Goal: Task Accomplishment & Management: Manage account settings

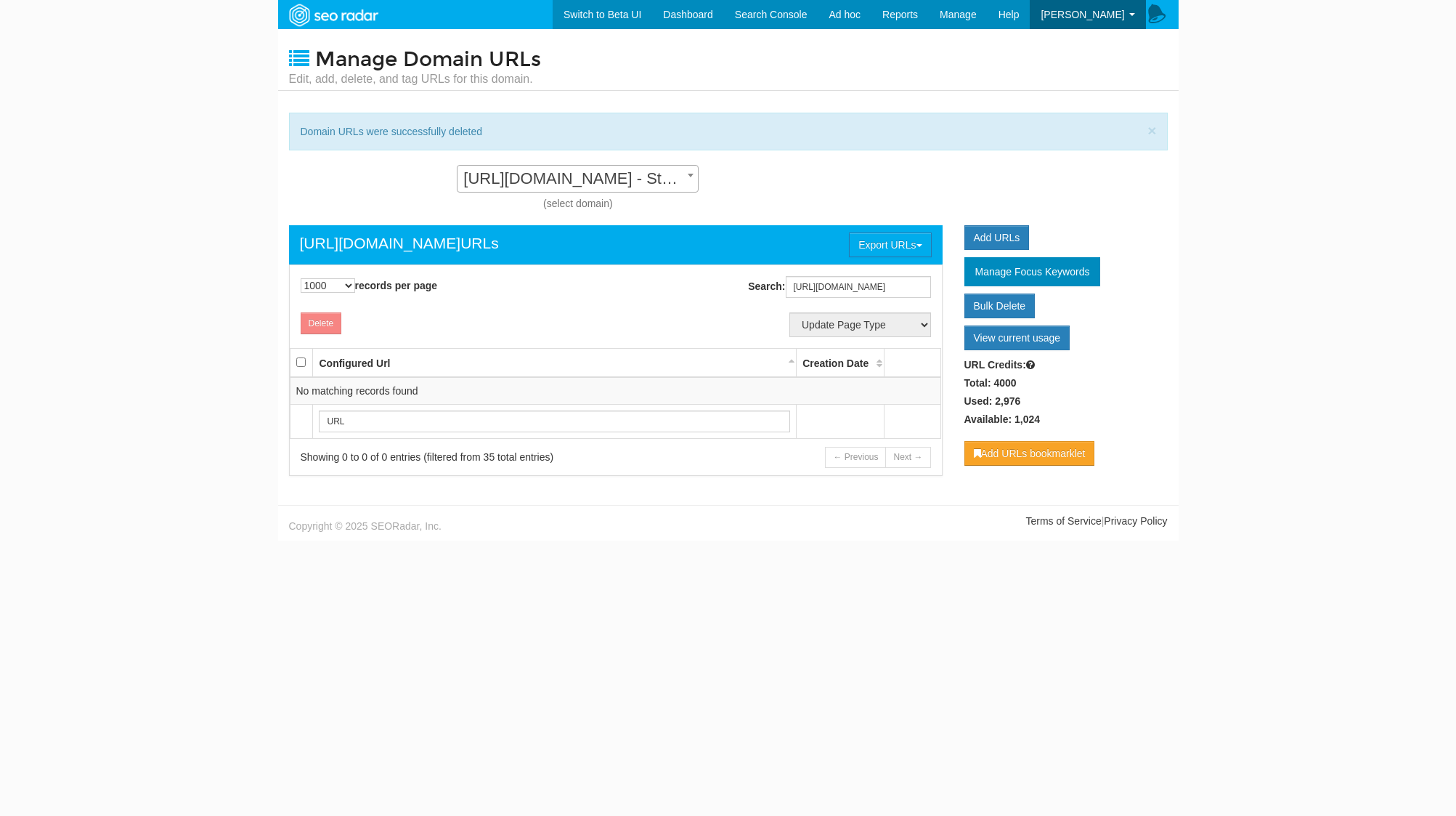
select select "1000"
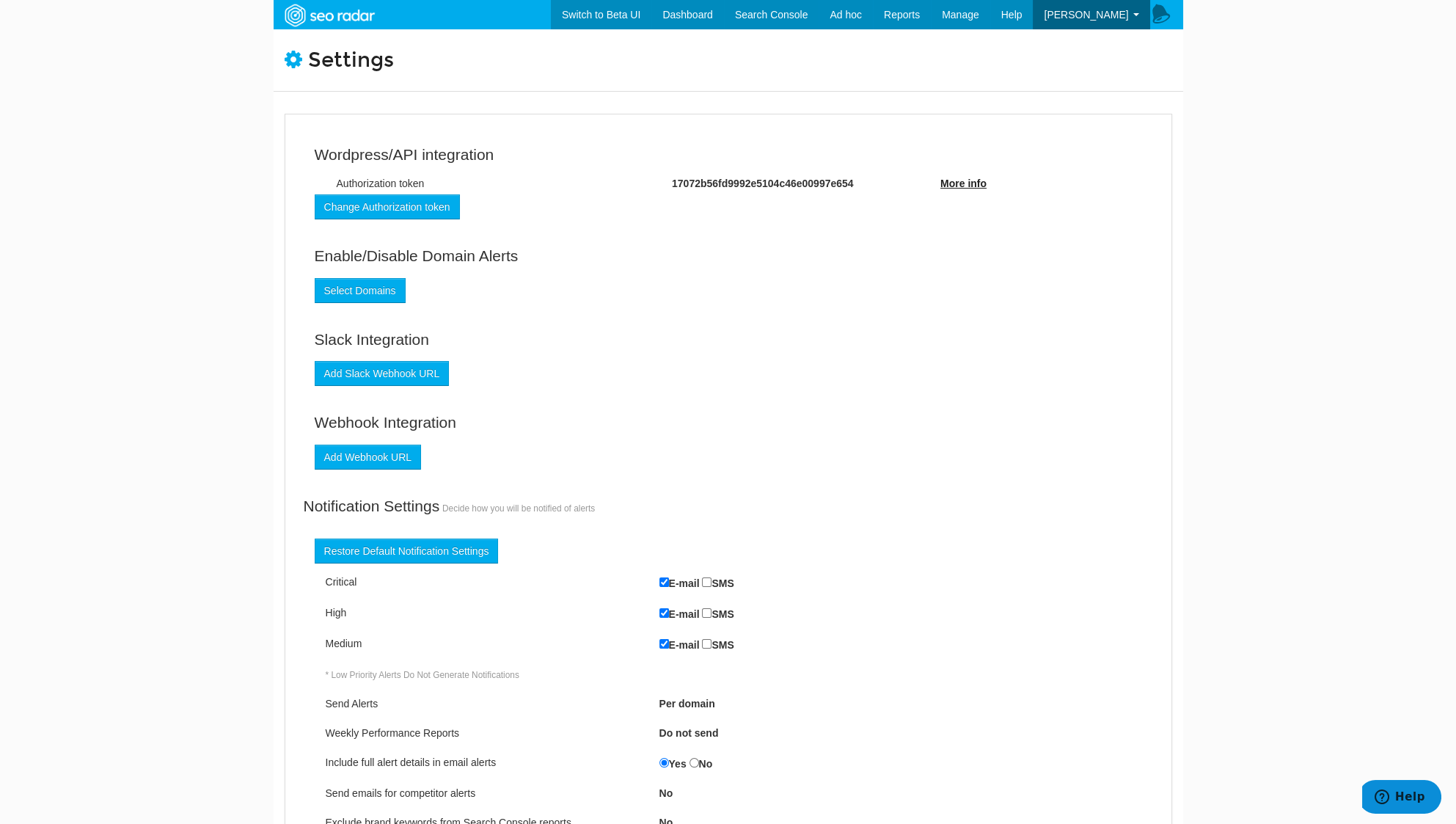
click at [877, 476] on fieldset "Webhook Integration Add Webhook URL" at bounding box center [728, 445] width 827 height 68
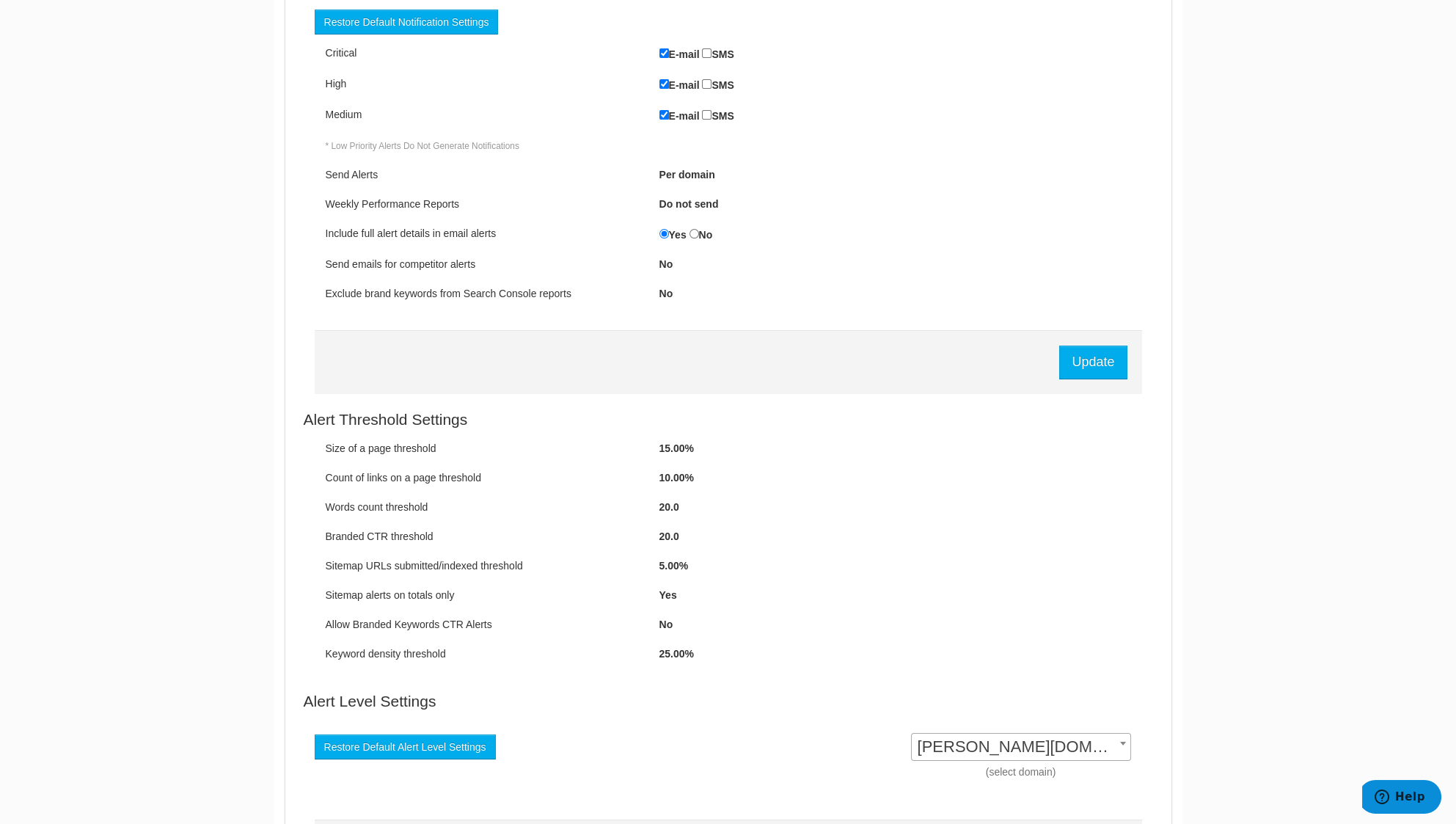
scroll to position [698, 0]
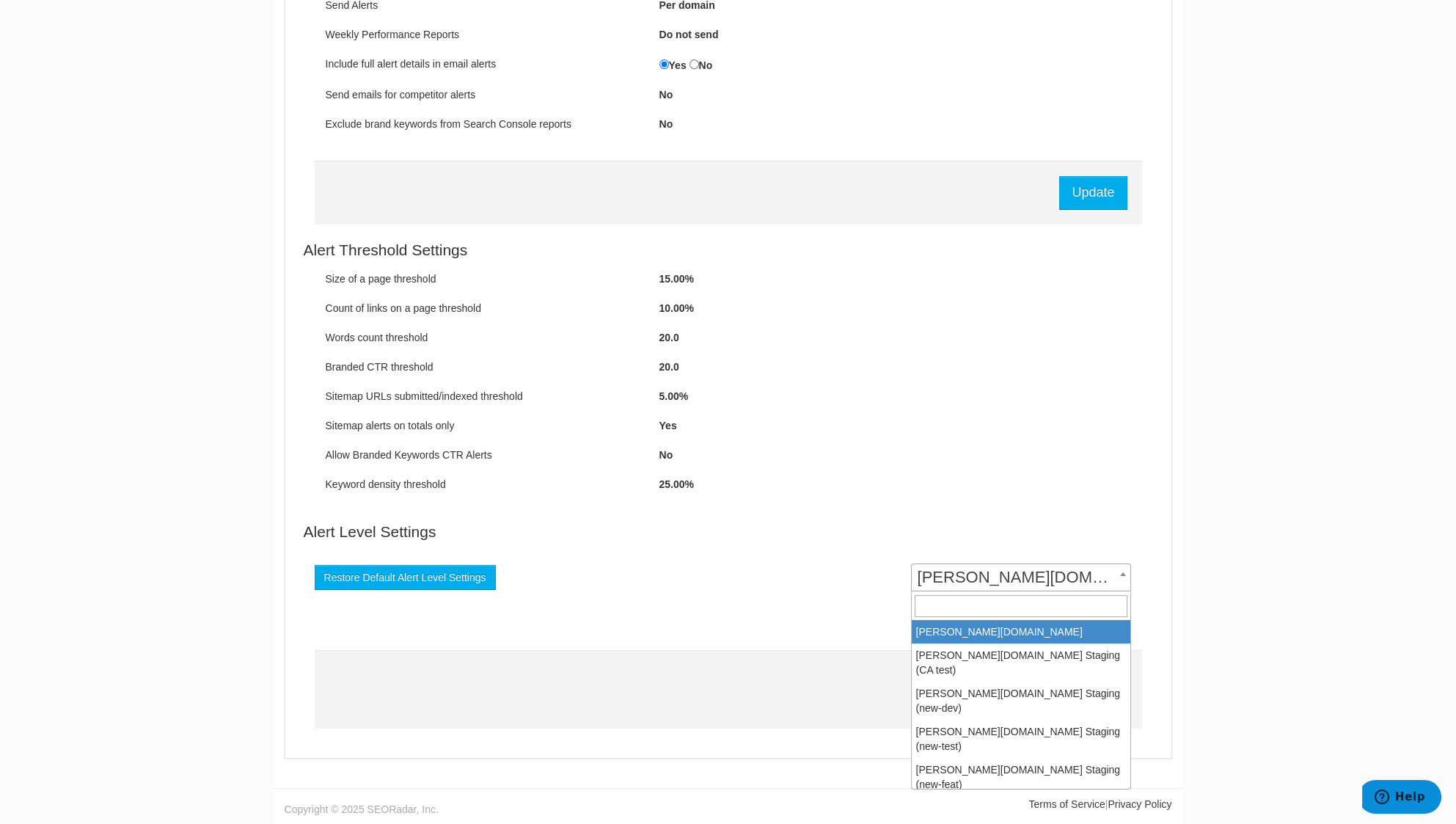
click at [977, 585] on span "reed.co.uk" at bounding box center [1021, 577] width 219 height 21
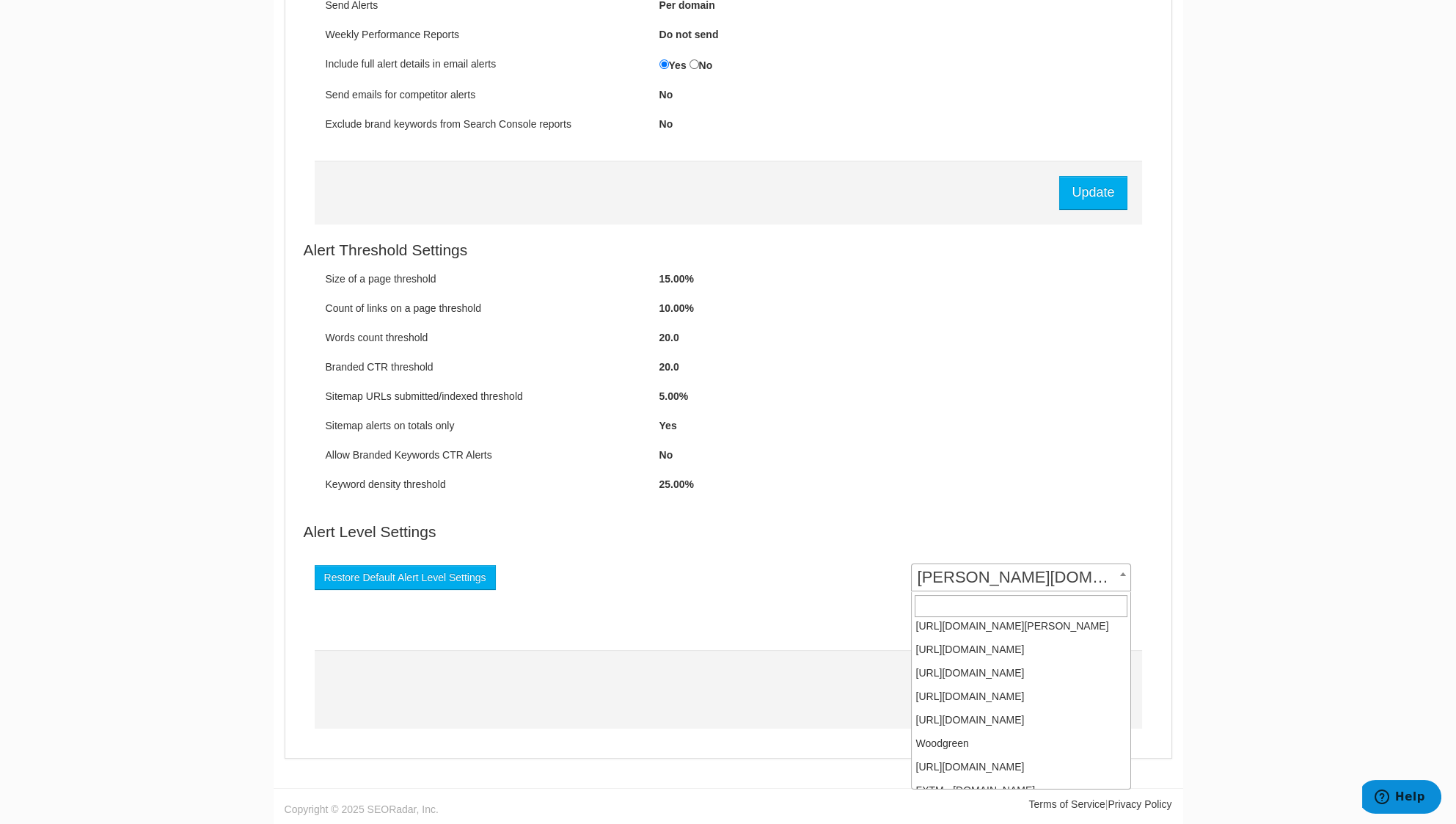
scroll to position [582, 0]
select select "15766"
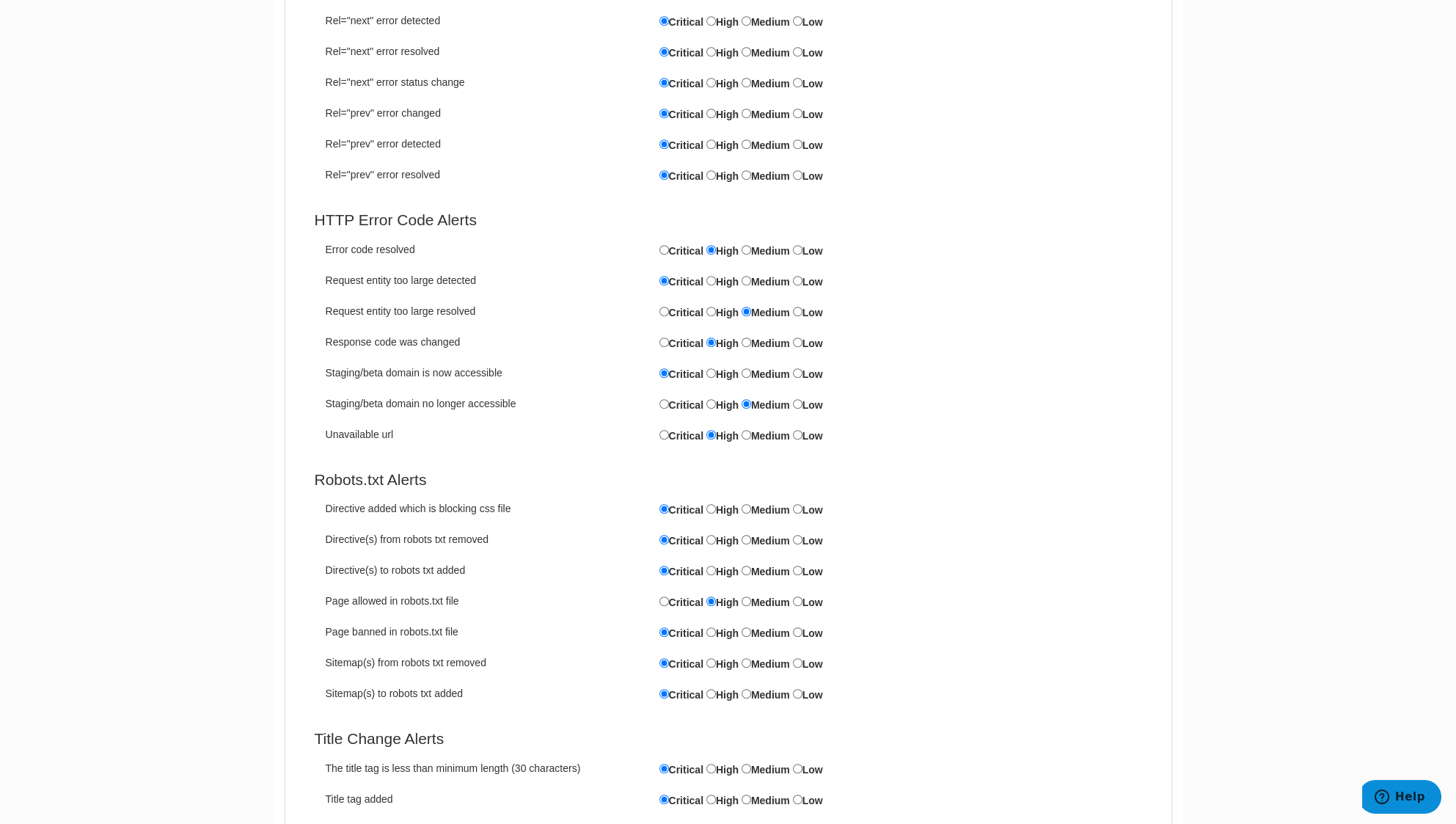
scroll to position [2152, 0]
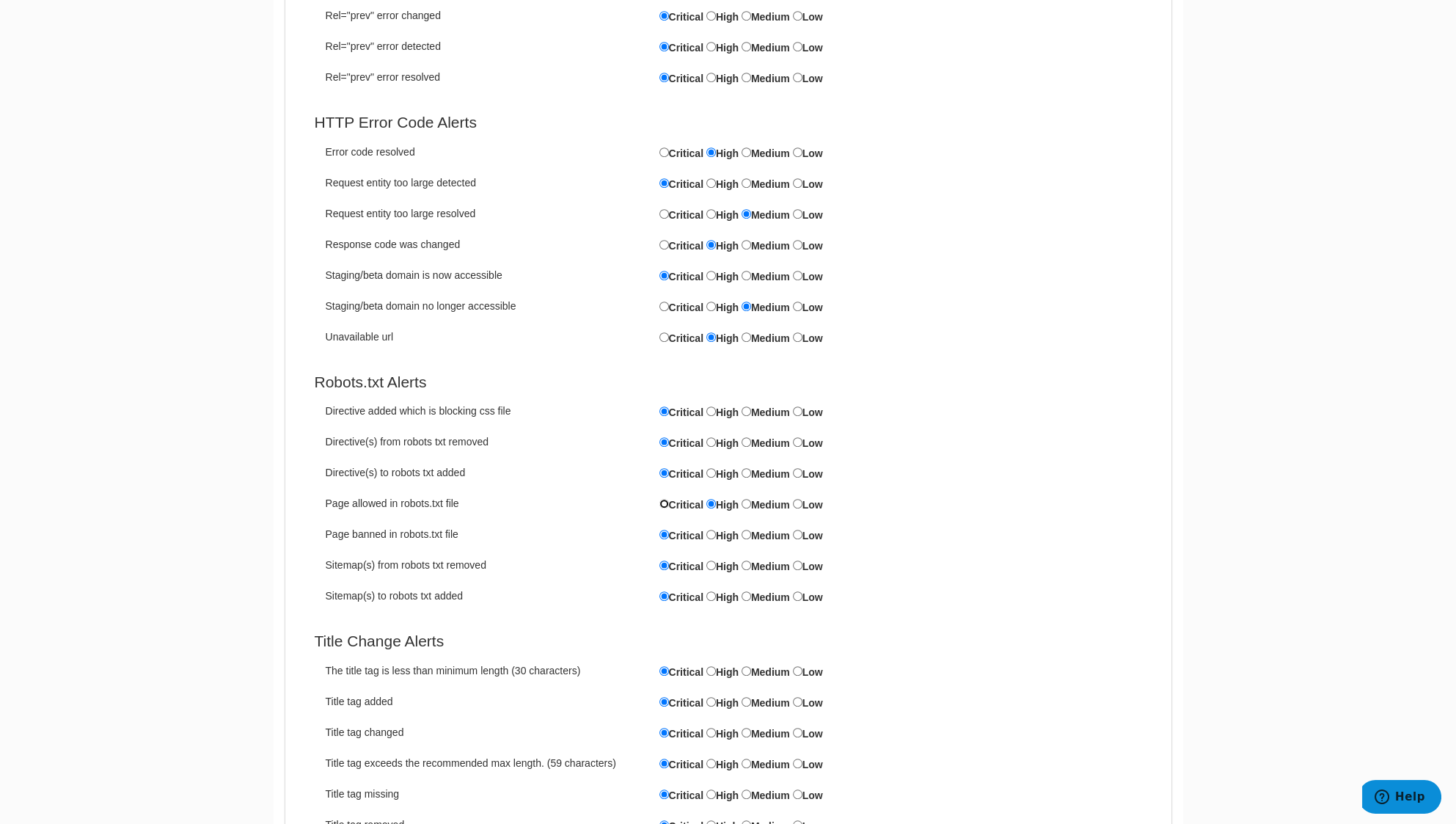
click at [660, 508] on input "Critical" at bounding box center [664, 504] width 10 height 10
radio input "true"
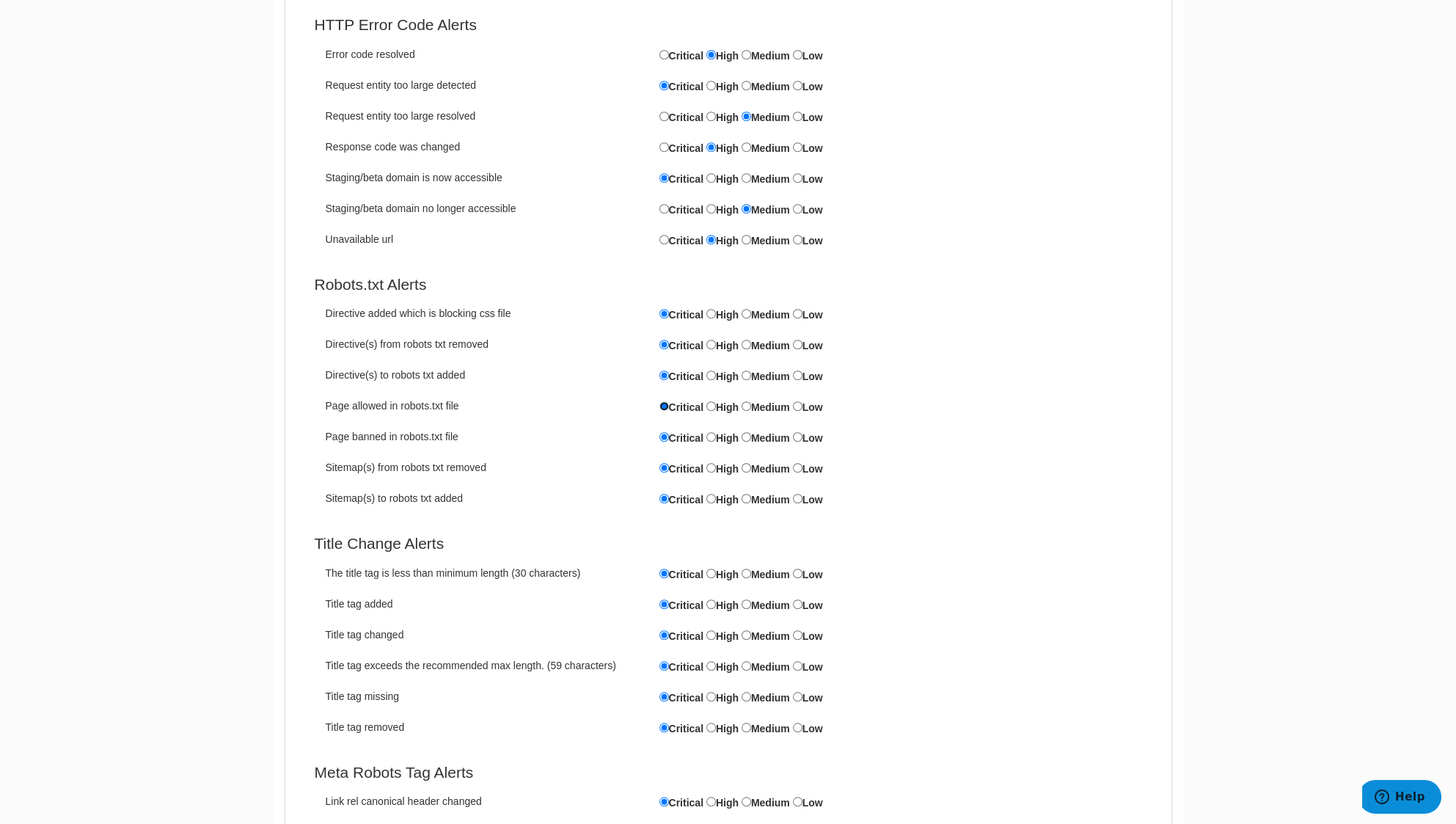
scroll to position [2641, 0]
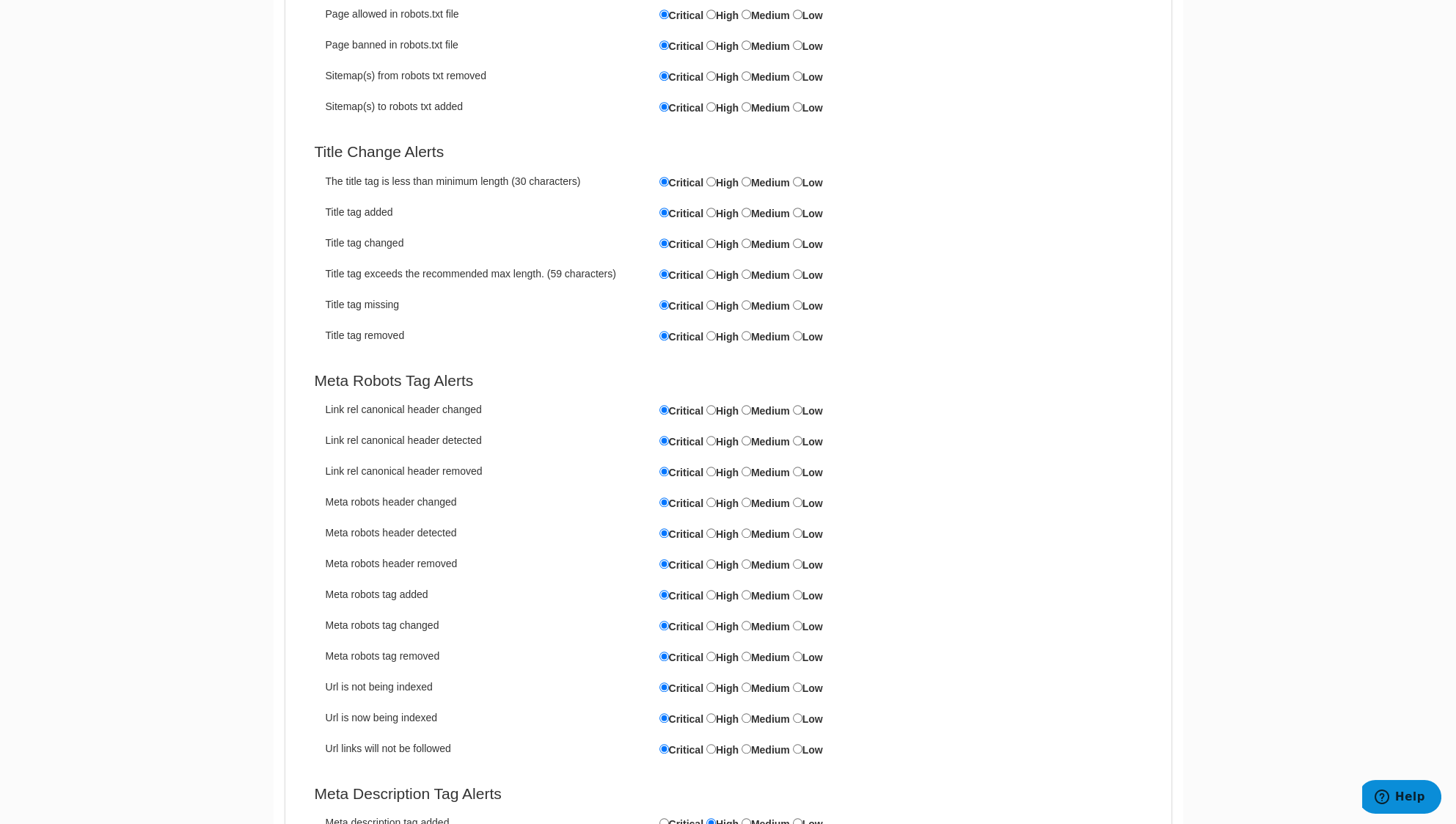
click at [976, 348] on div "Title tag removed Critical High Medium Low" at bounding box center [728, 338] width 827 height 20
click at [957, 286] on div "Title tag exceeds the recommended max length. (59 characters) Critical High Med…" at bounding box center [728, 276] width 827 height 20
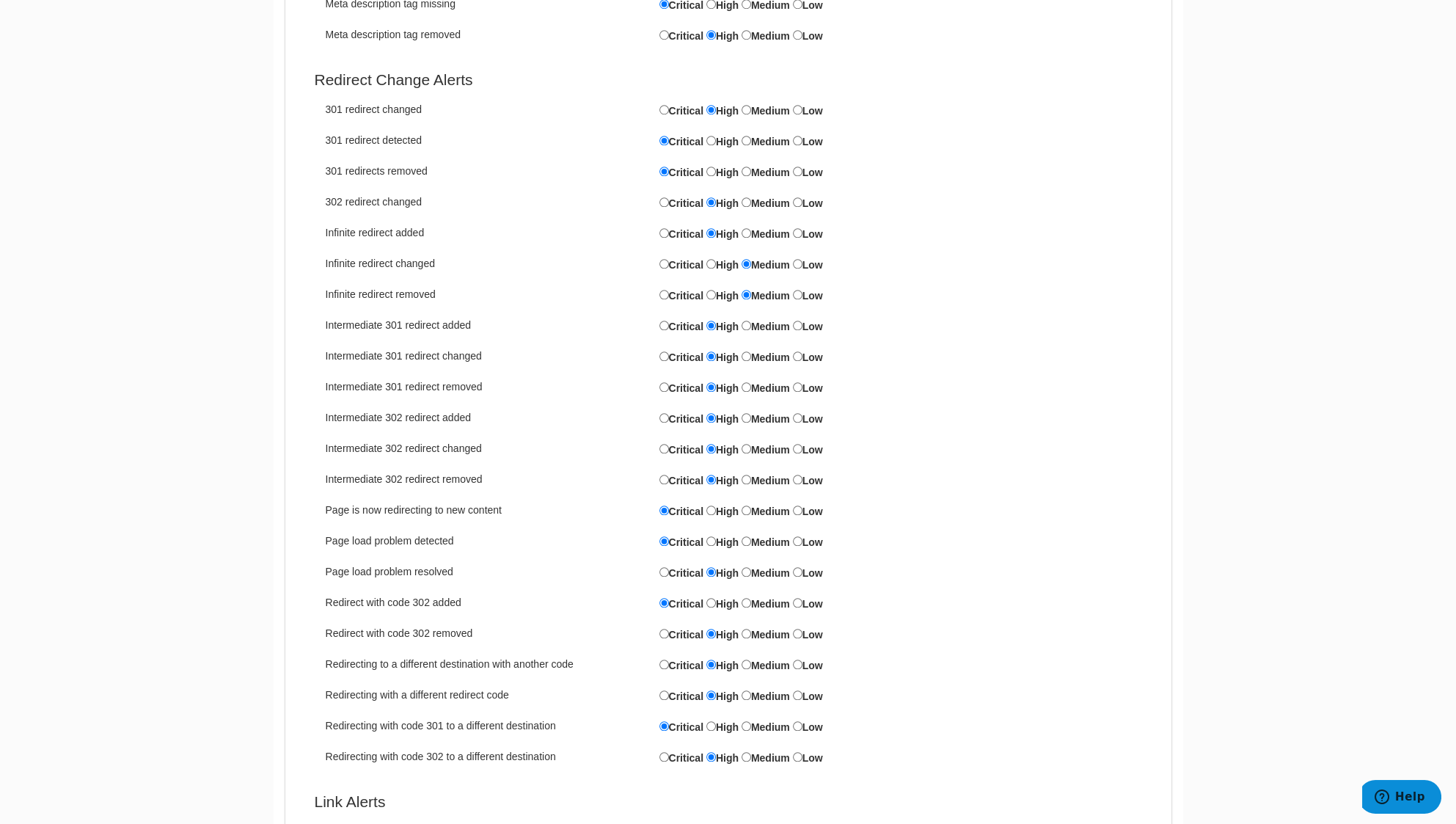
scroll to position [5100, 0]
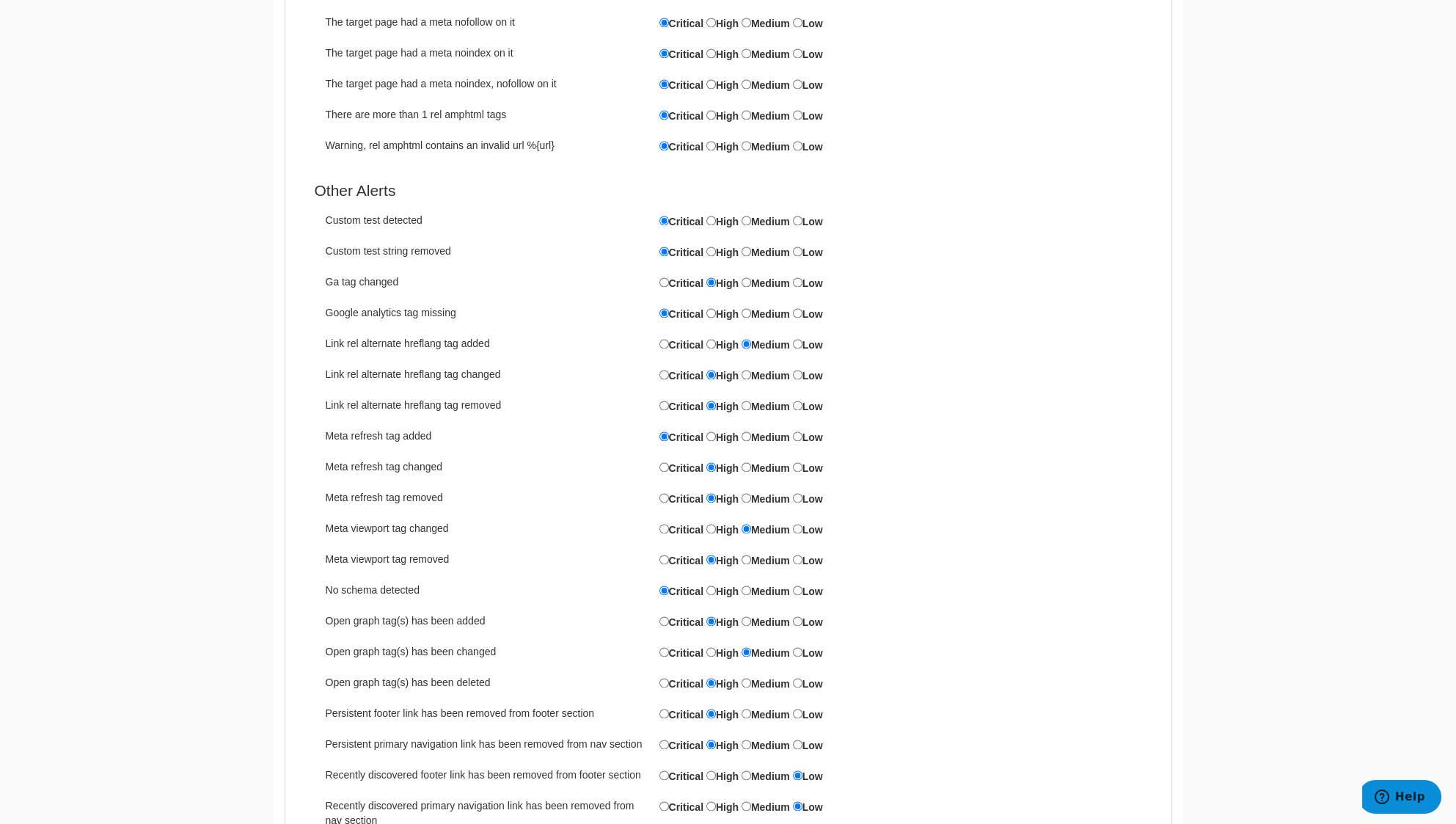
click at [669, 352] on label "Critical" at bounding box center [681, 344] width 44 height 16
click at [669, 348] on input "Critical" at bounding box center [664, 344] width 10 height 10
radio input "true"
click at [669, 383] on label "Critical" at bounding box center [681, 375] width 44 height 16
click at [669, 380] on input "Critical" at bounding box center [664, 375] width 10 height 10
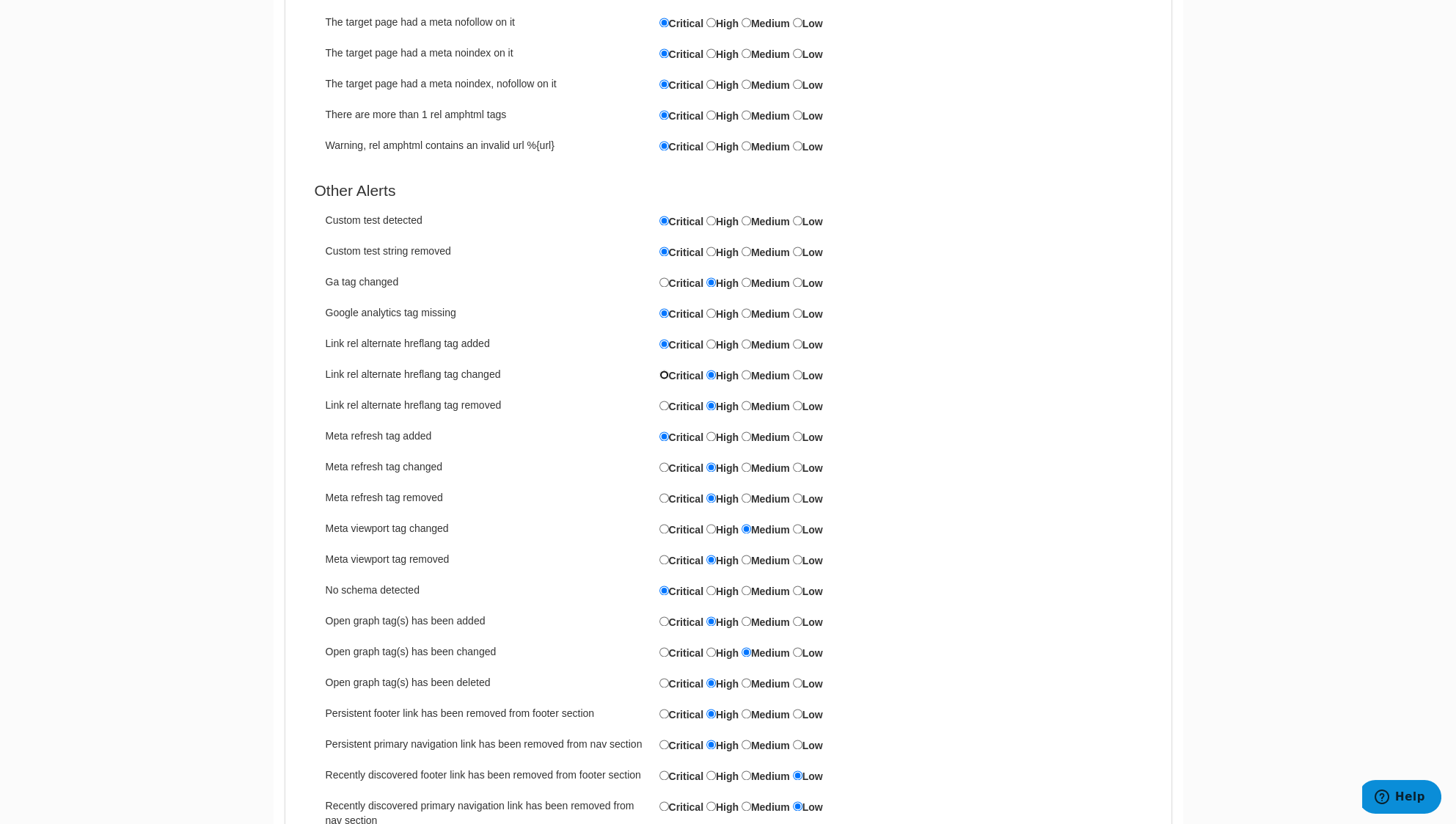
radio input "true"
click at [676, 414] on label "Critical" at bounding box center [681, 406] width 44 height 16
click at [669, 410] on input "Critical" at bounding box center [664, 405] width 10 height 10
radio input "true"
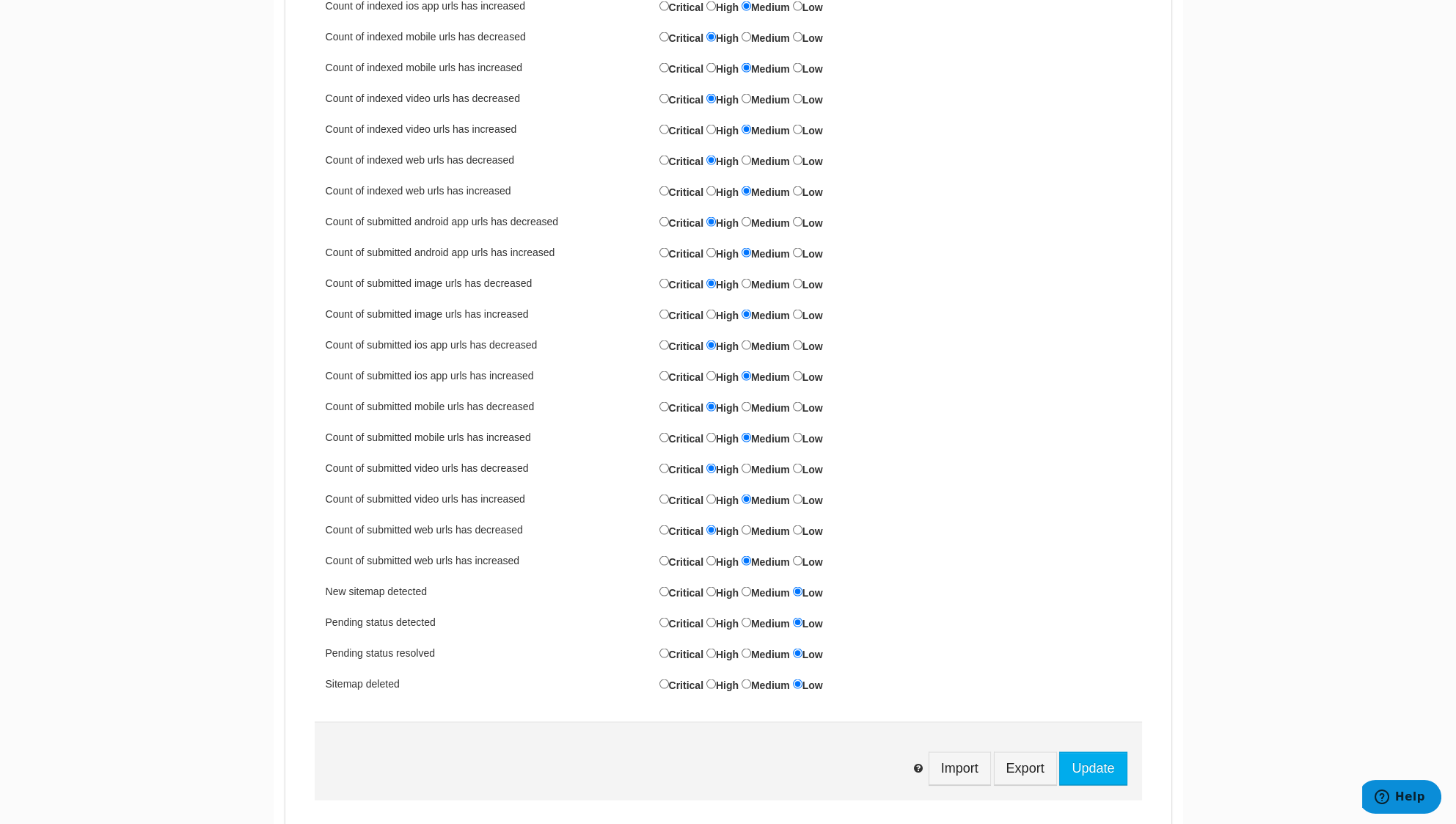
scroll to position [7143, 0]
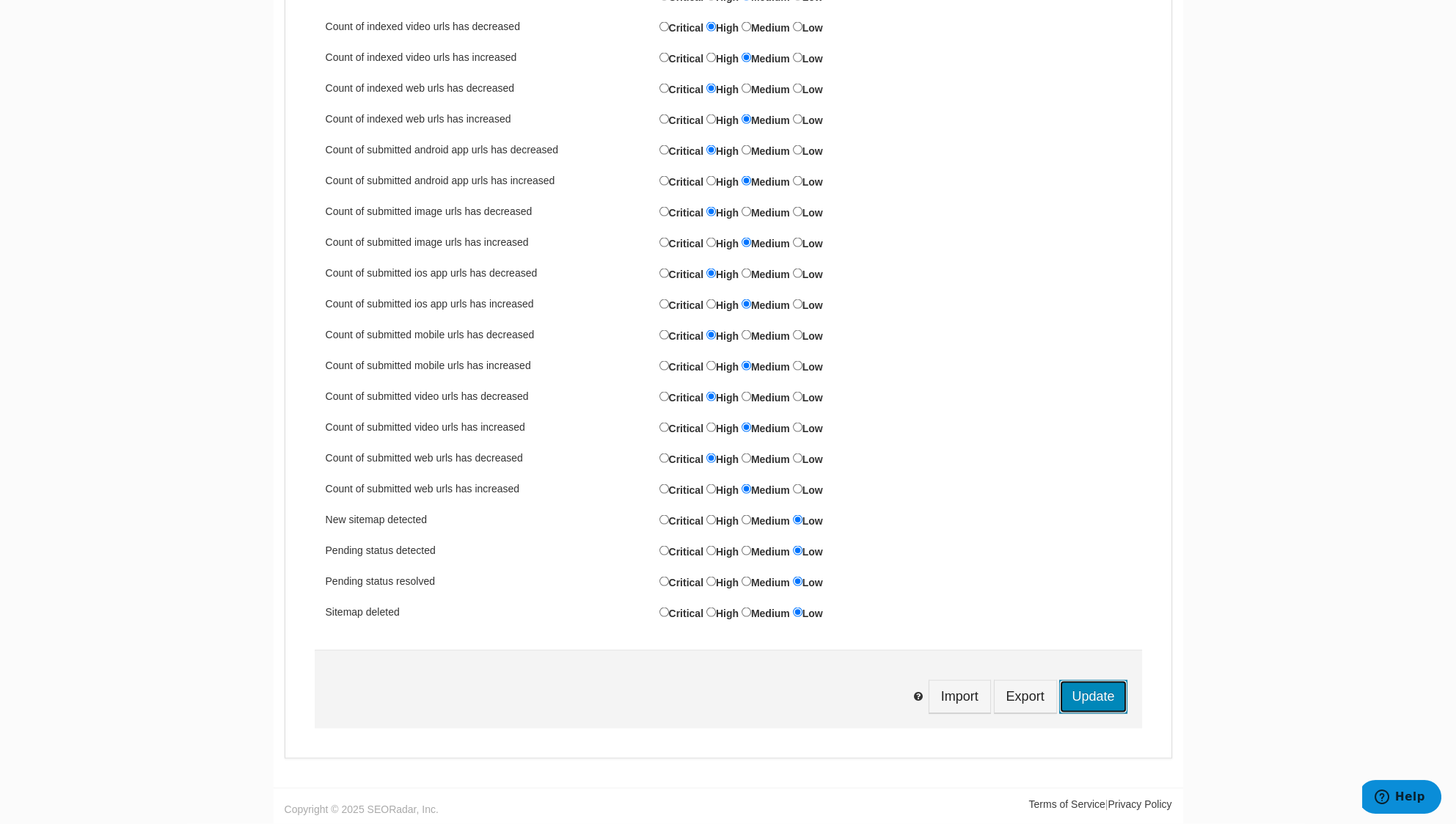
click at [1089, 687] on input "Update" at bounding box center [1093, 697] width 67 height 34
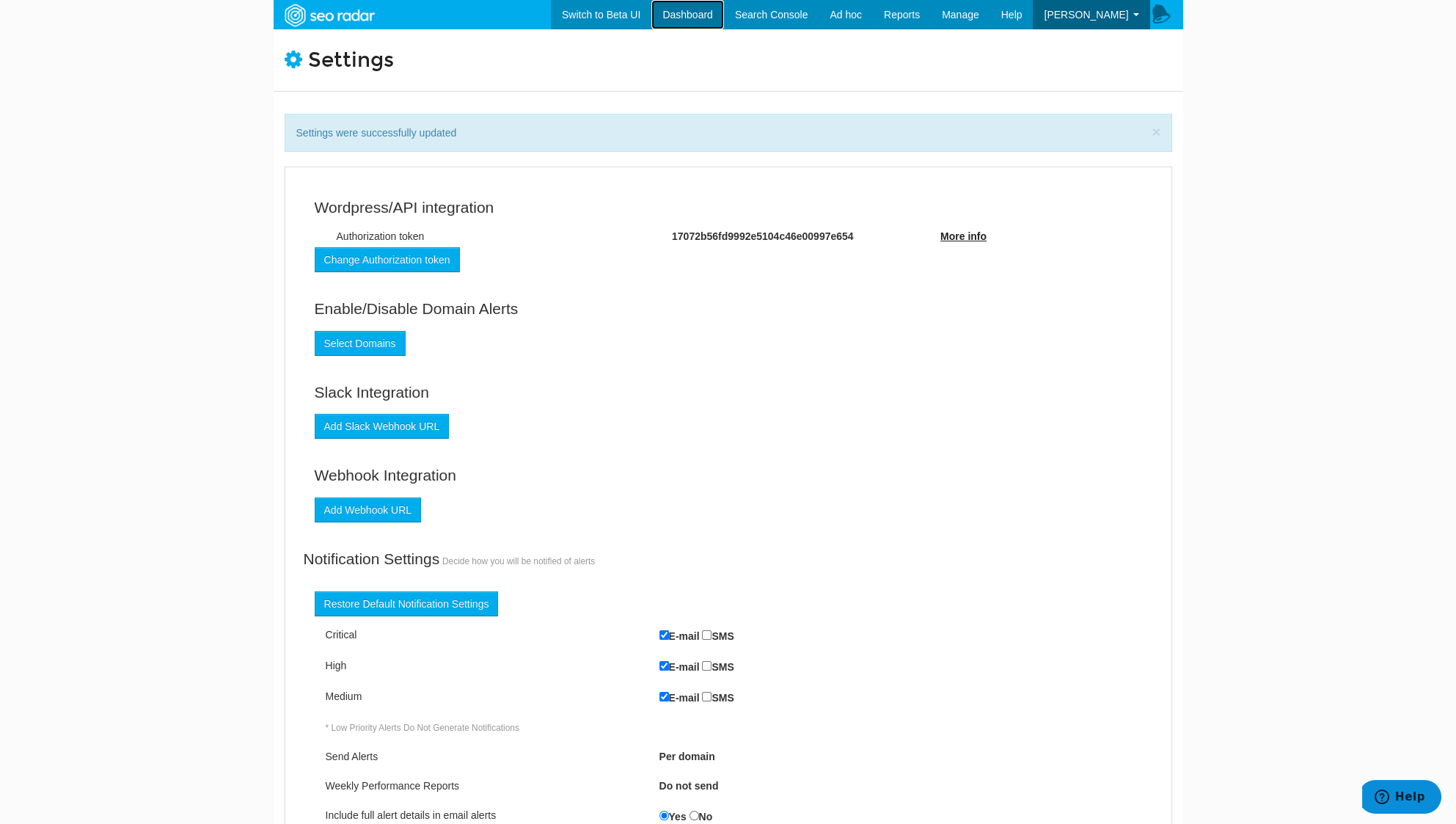
click at [669, 12] on link "Dashboard" at bounding box center [688, 14] width 73 height 30
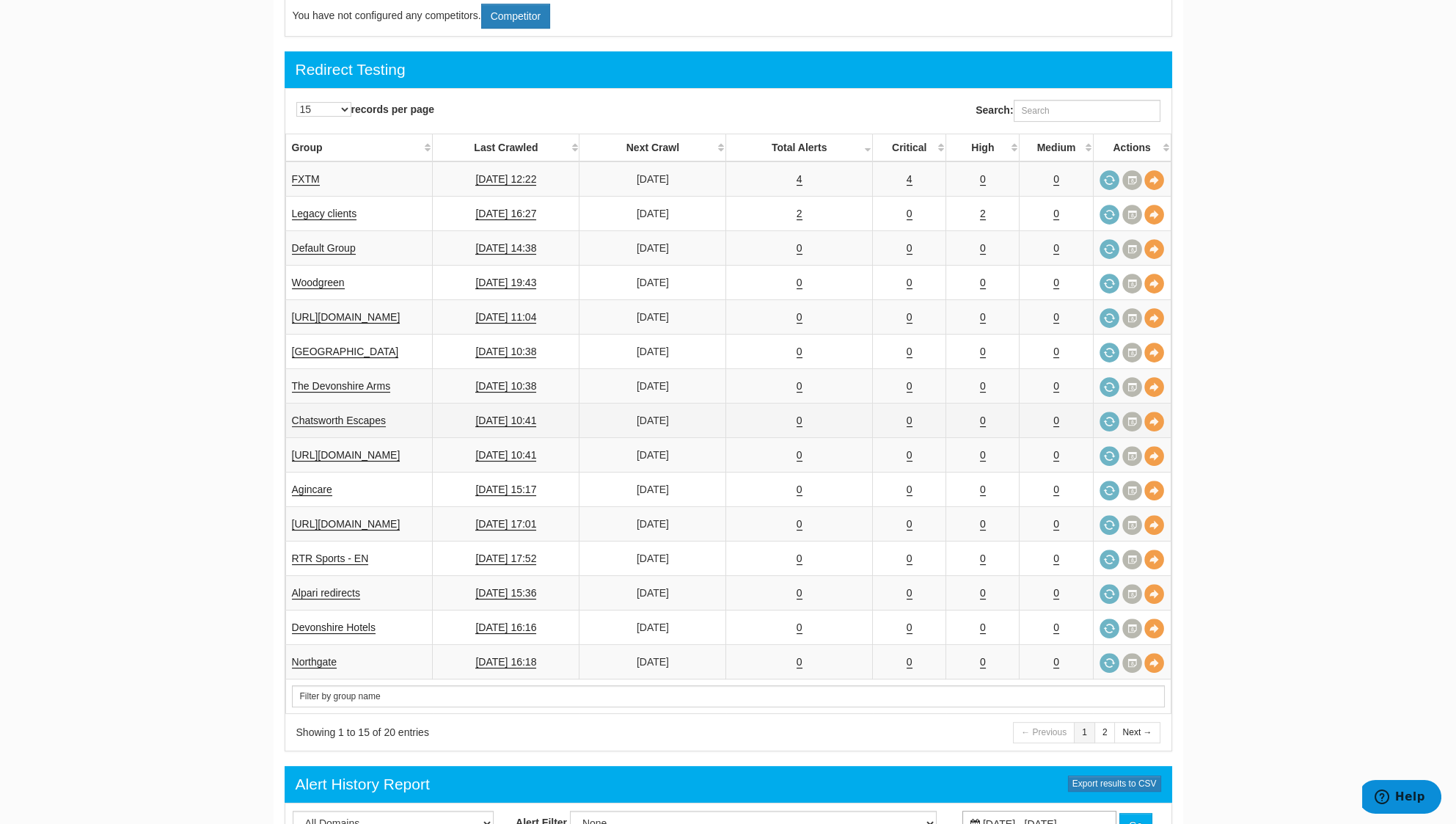
scroll to position [1316, 0]
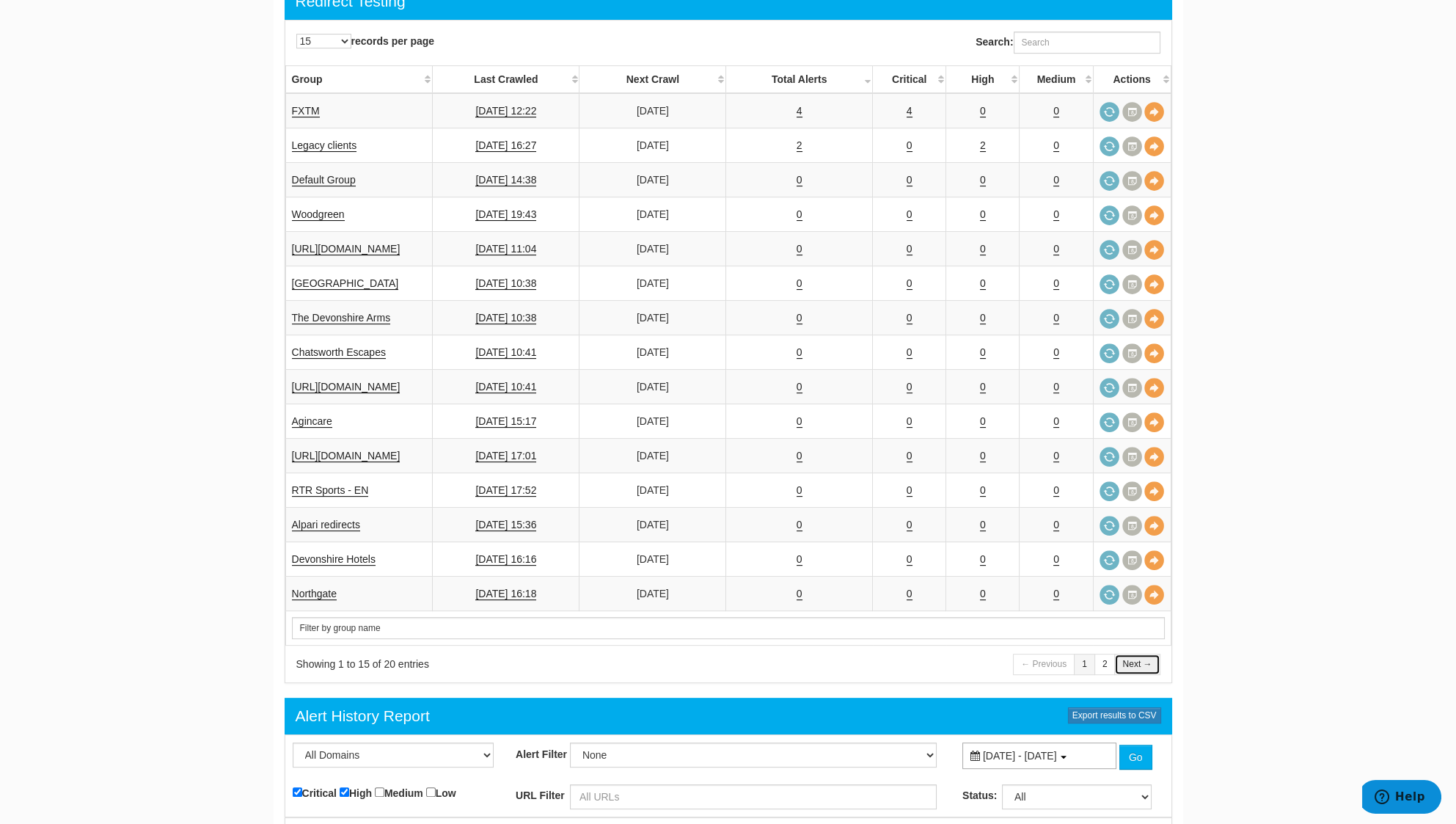
click at [1116, 653] on link "Next →" at bounding box center [1137, 664] width 46 height 22
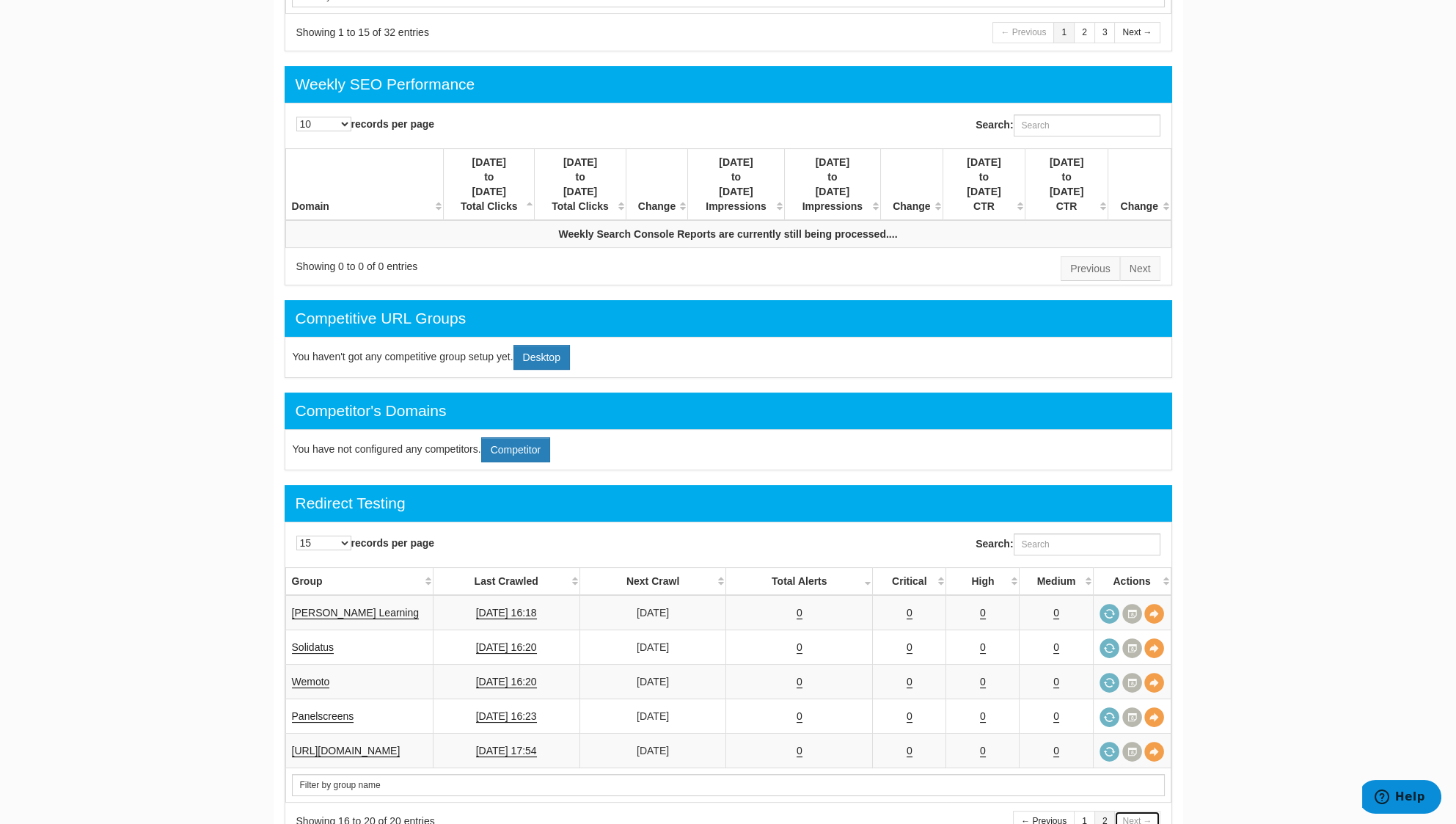
scroll to position [1022, 0]
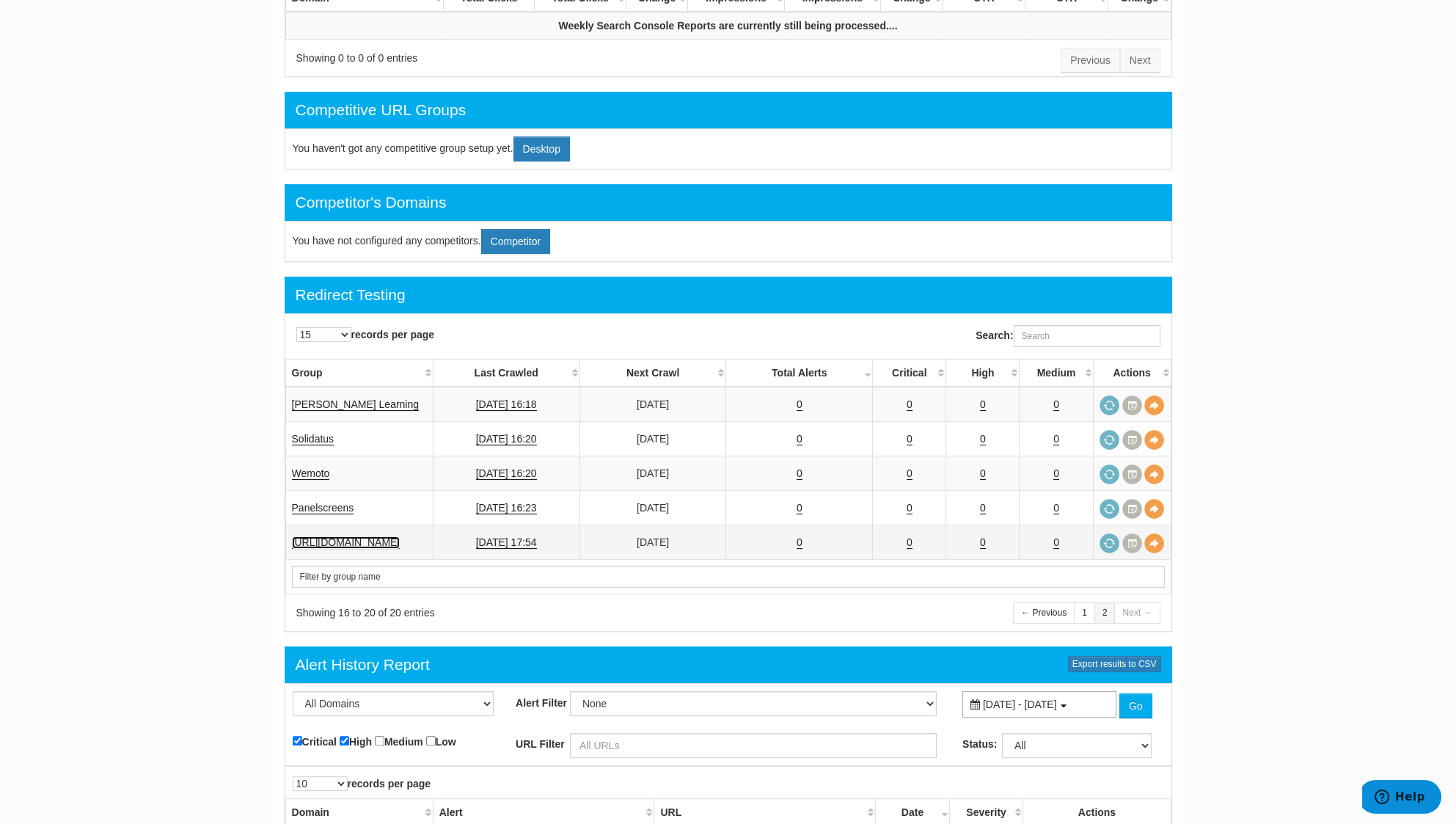
click at [396, 537] on link "[URL][DOMAIN_NAME]" at bounding box center [347, 543] width 109 height 13
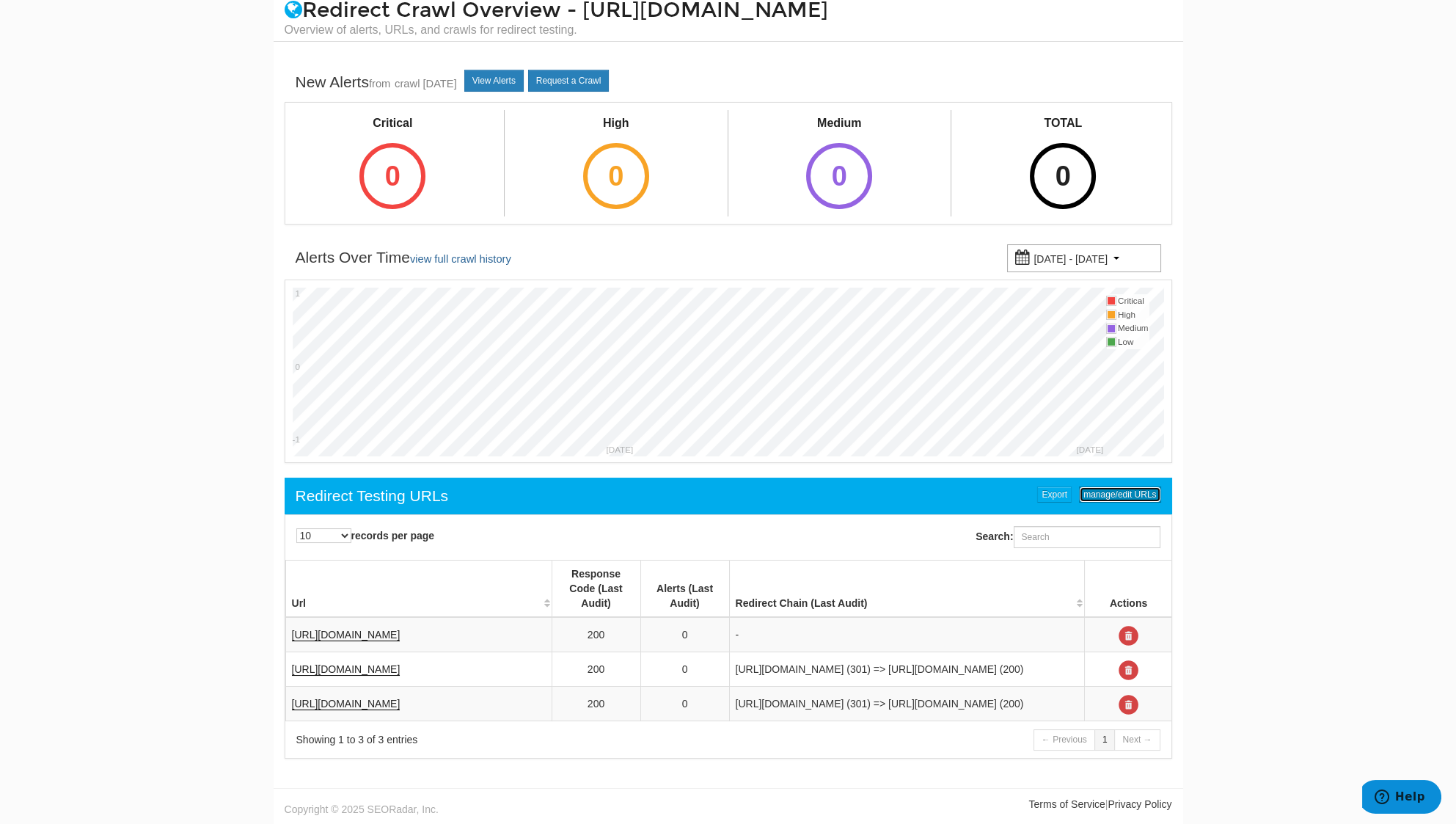
click at [1112, 486] on link "manage/edit URLs" at bounding box center [1120, 494] width 82 height 16
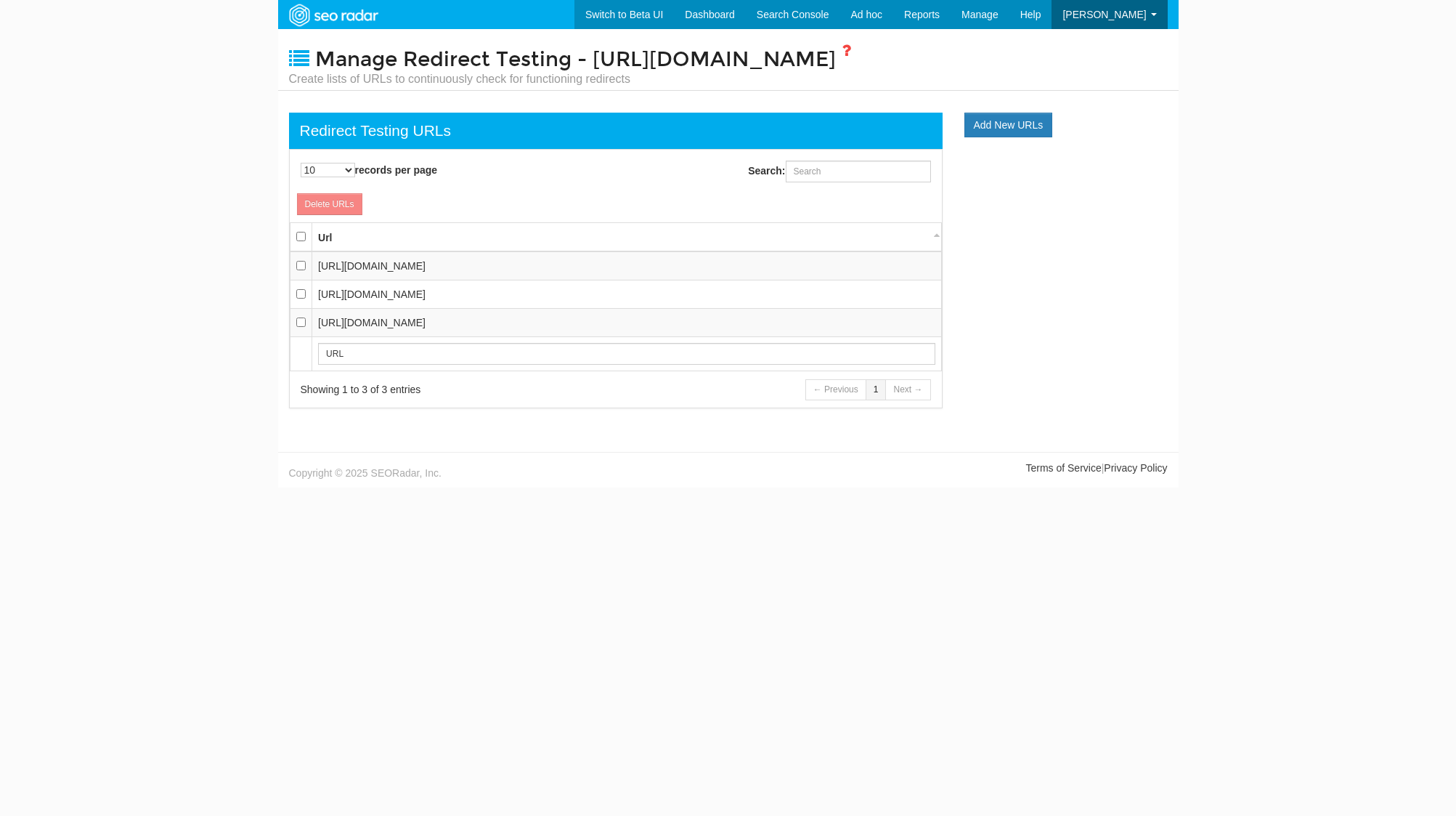
click at [996, 121] on link "Add New URLs" at bounding box center [1009, 125] width 89 height 25
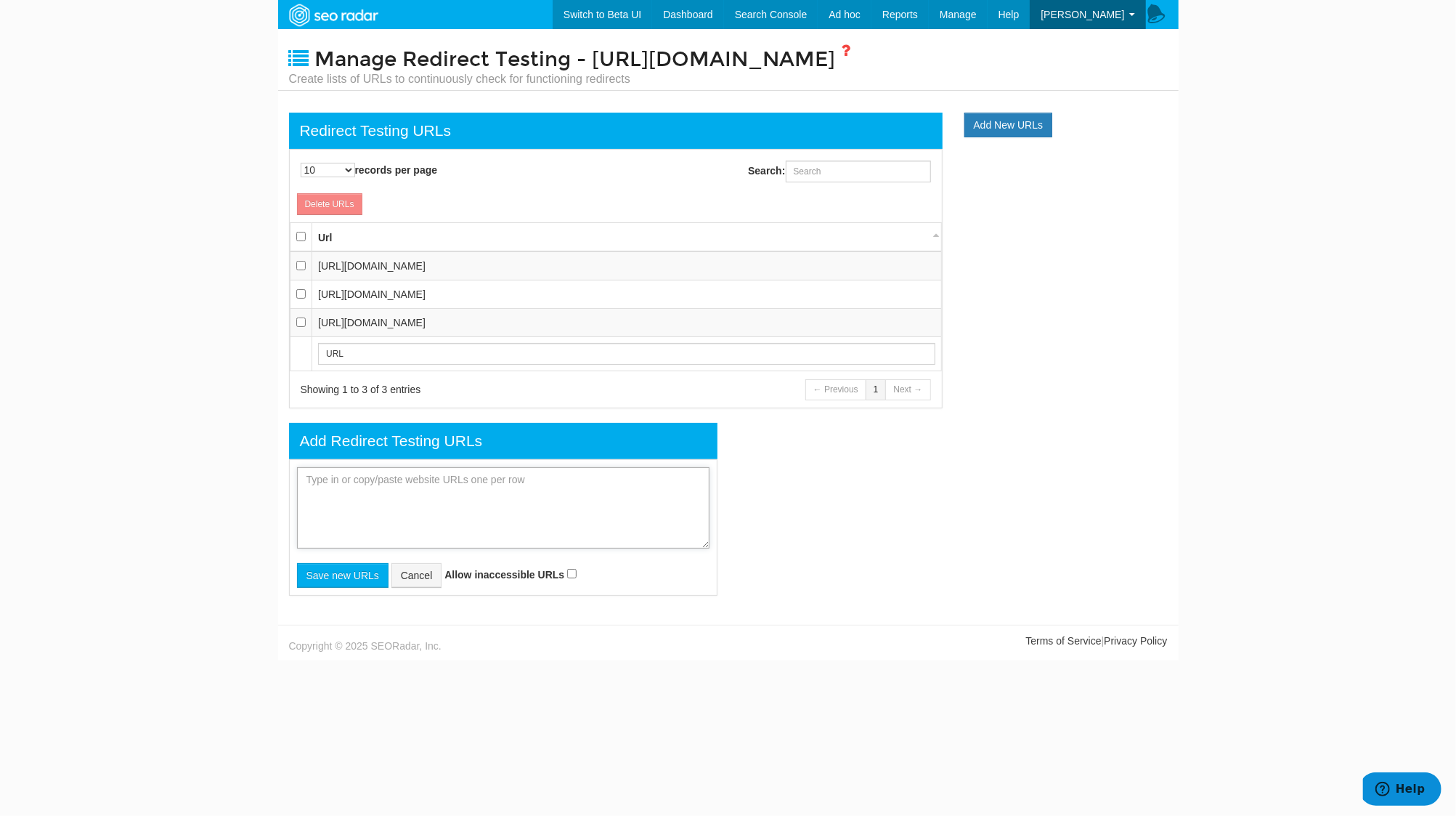
click at [389, 497] on textarea at bounding box center [503, 508] width 412 height 82
click at [570, 577] on input "Allow inaccessible URLs" at bounding box center [572, 573] width 10 height 10
checkbox input "true"
click at [538, 493] on textarea at bounding box center [503, 508] width 412 height 82
paste textarea "https://avanisolutions.co.uk/ avanisolutions.co.uk/ http://avanisolutions.co.uk…"
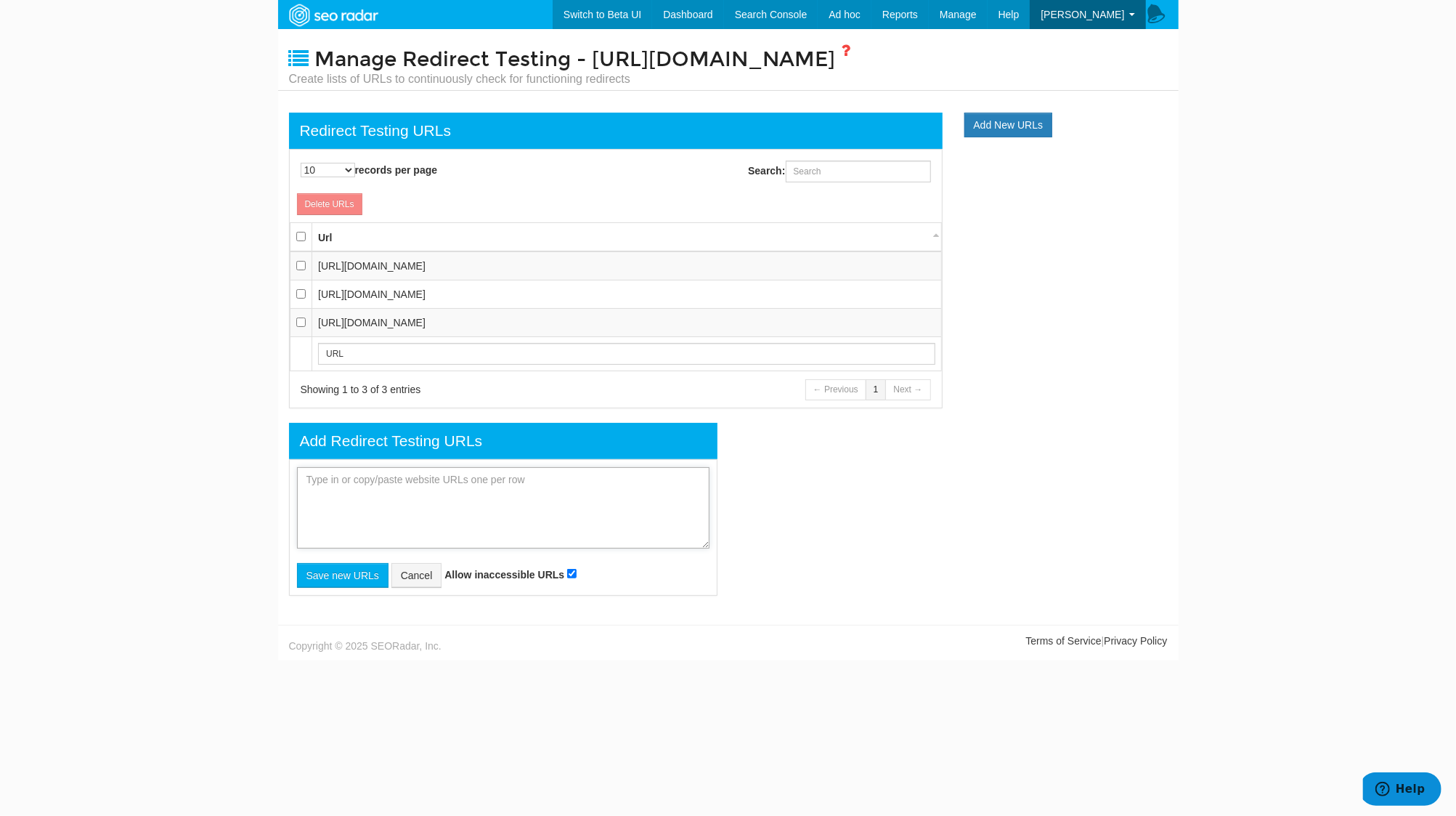
type textarea "https://avanisolutions.co.uk/ avanisolutions.co.uk/ http://avanisolutions.co.uk…"
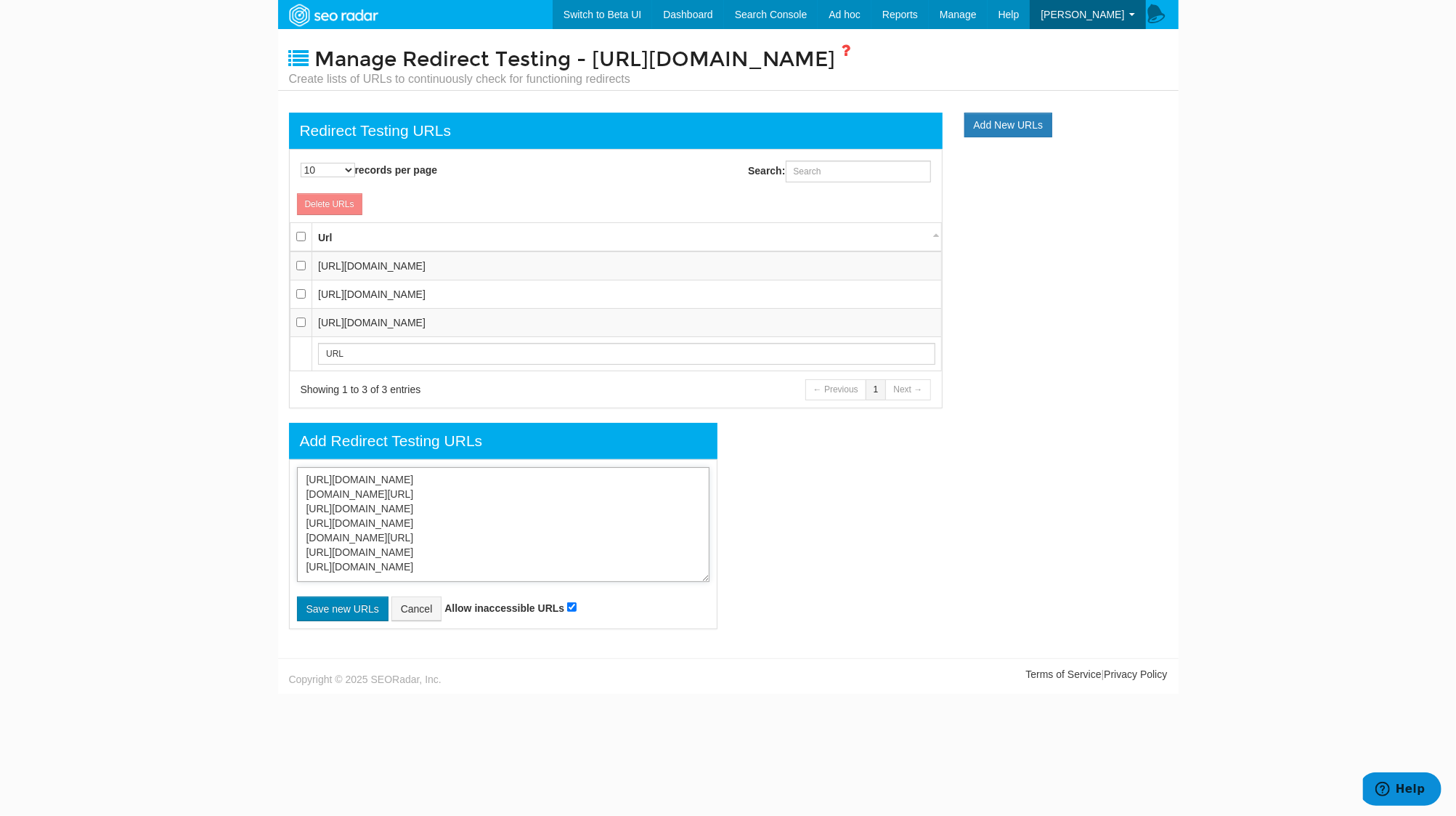
type textarea "https://avanisolutions.co.uk/ avanisolutions.co.uk/ http://avanisolutions.co.uk…"
click at [357, 611] on input "Save new URLs" at bounding box center [342, 608] width 91 height 25
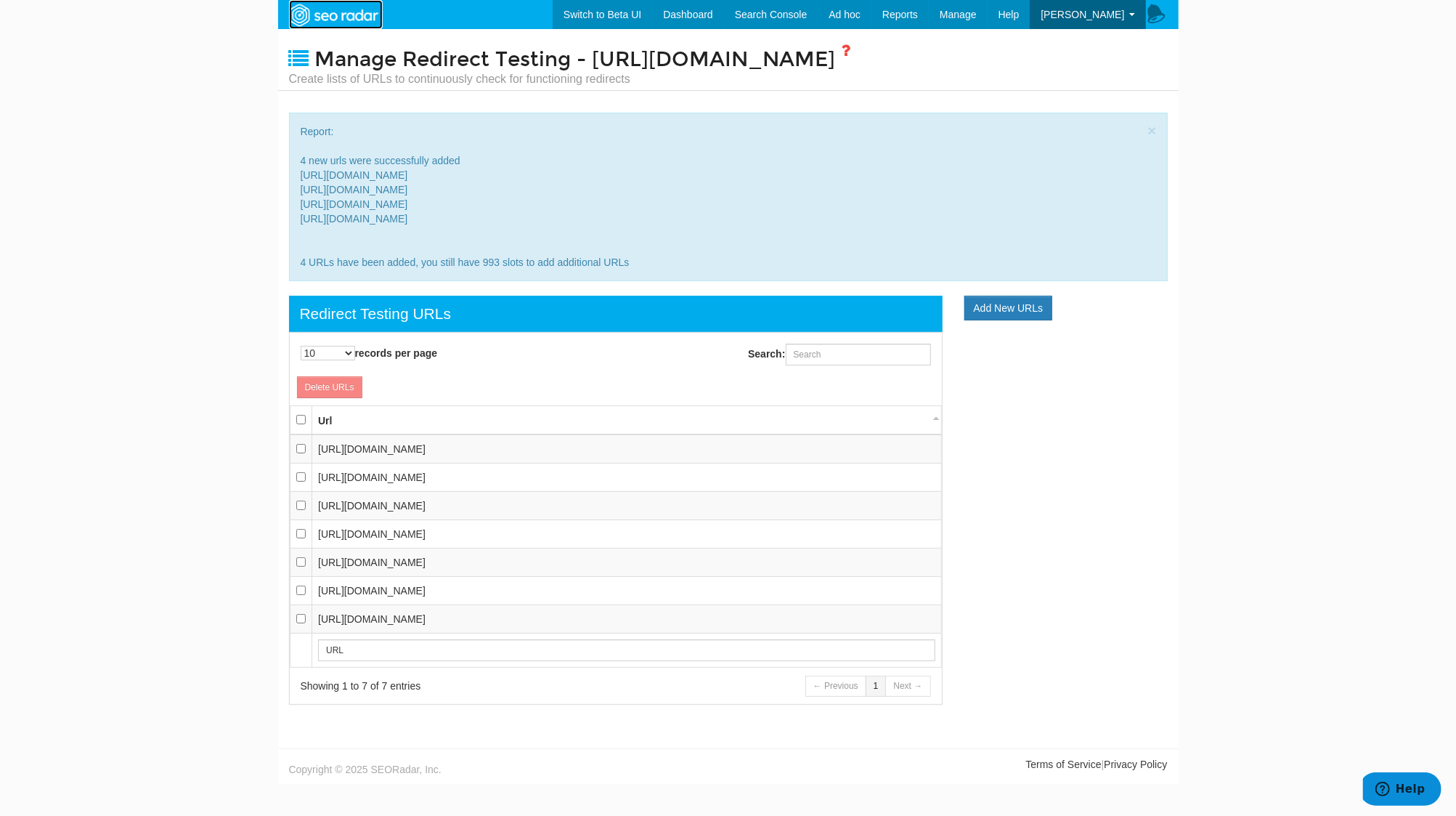
click at [350, 9] on img at bounding box center [333, 15] width 100 height 26
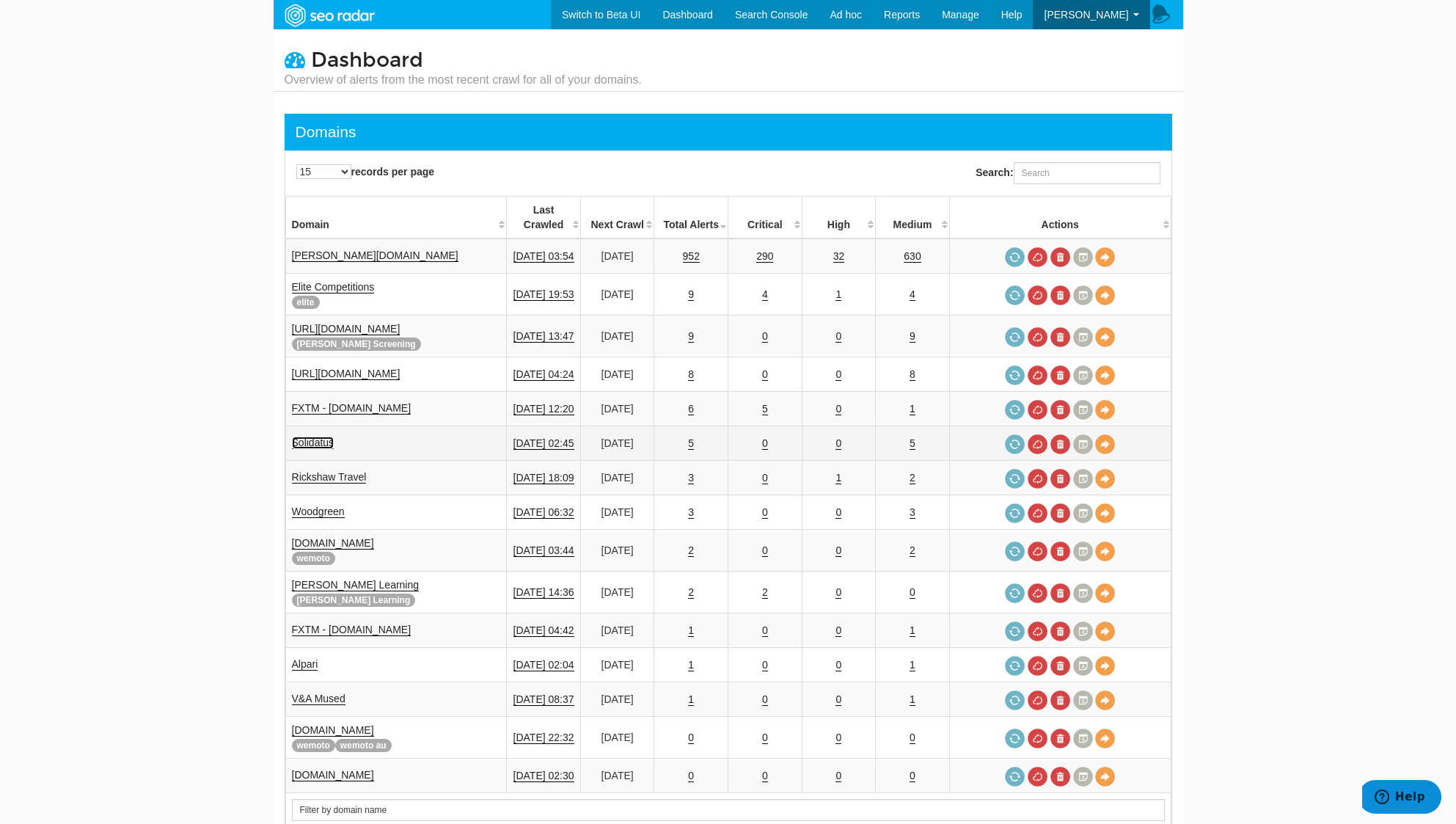
click at [311, 436] on link "Solidatus" at bounding box center [313, 443] width 42 height 13
click at [324, 436] on link "Solidatus" at bounding box center [313, 443] width 42 height 13
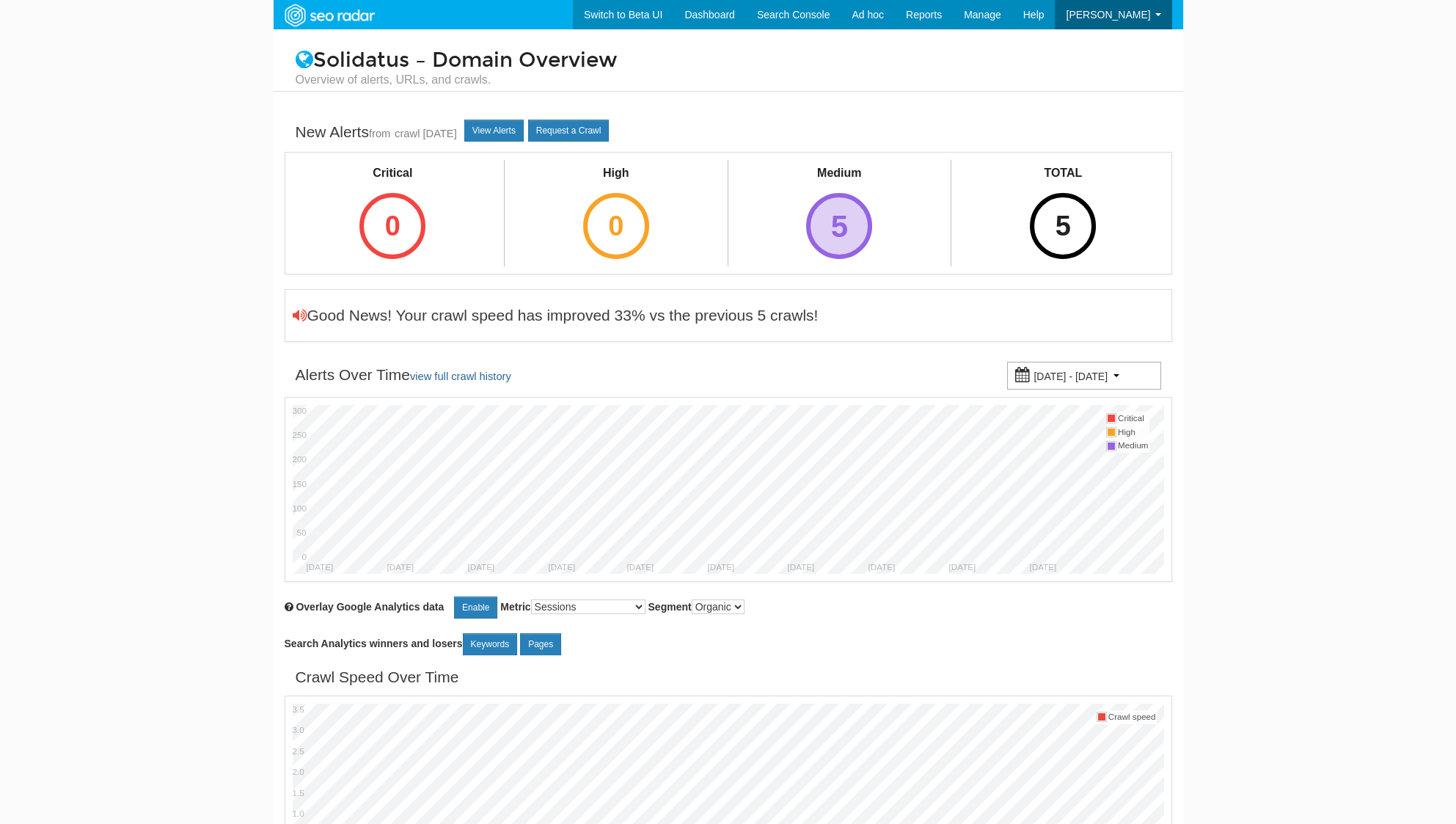
click at [822, 215] on div "5" at bounding box center [839, 226] width 66 height 66
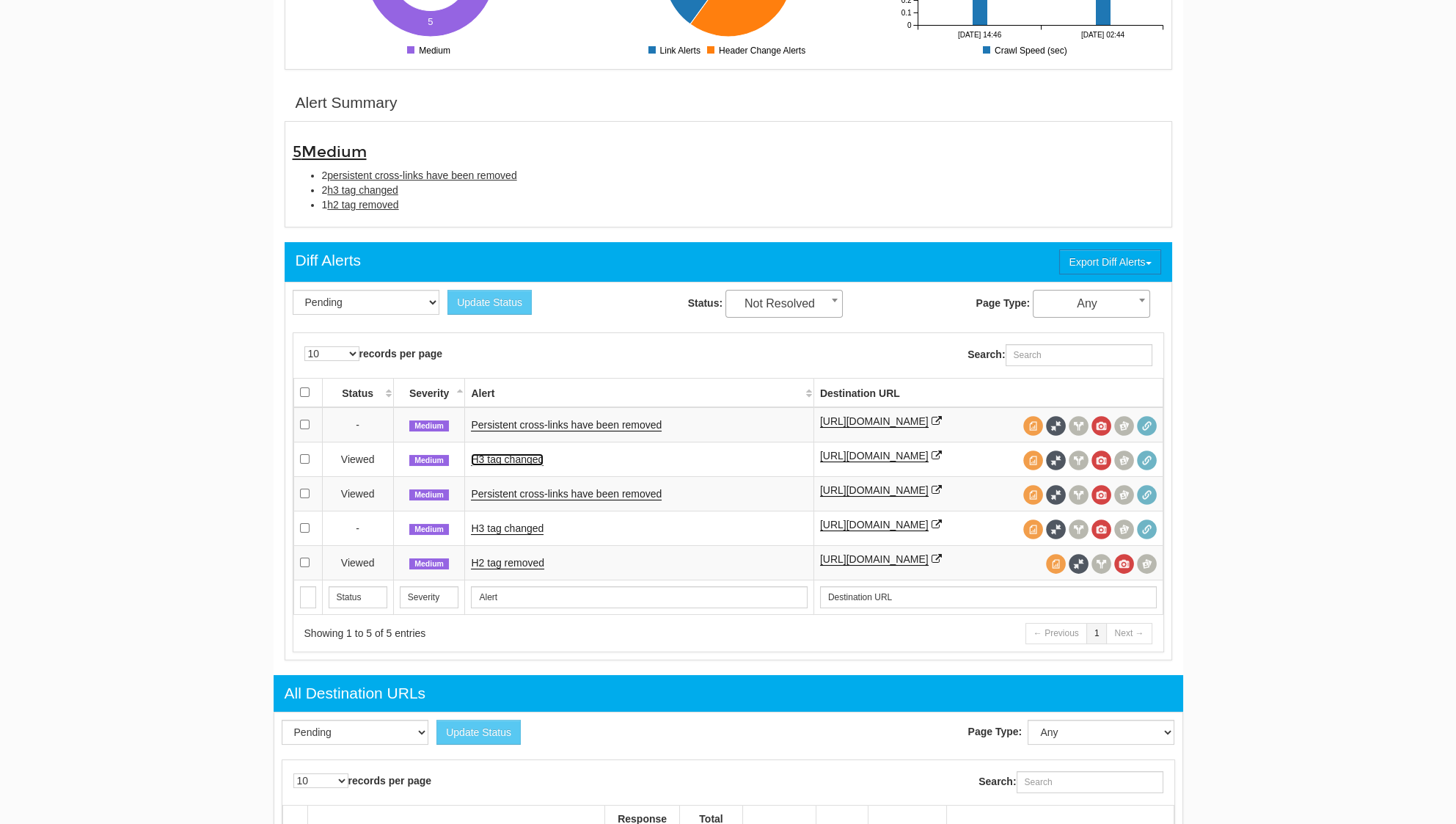
click at [538, 455] on link "H3 tag changed" at bounding box center [507, 460] width 73 height 13
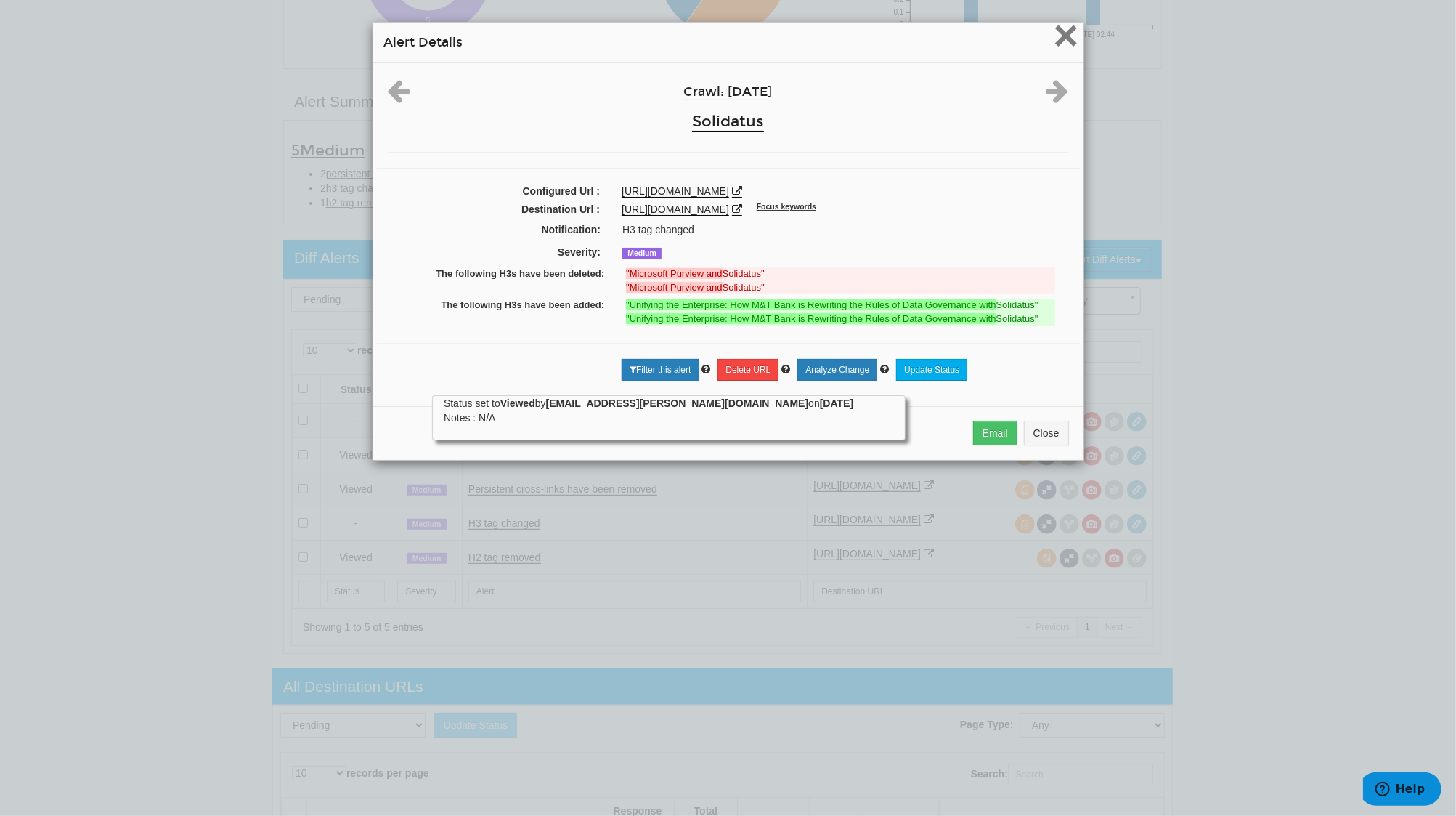
click at [1054, 33] on span "×" at bounding box center [1065, 35] width 25 height 48
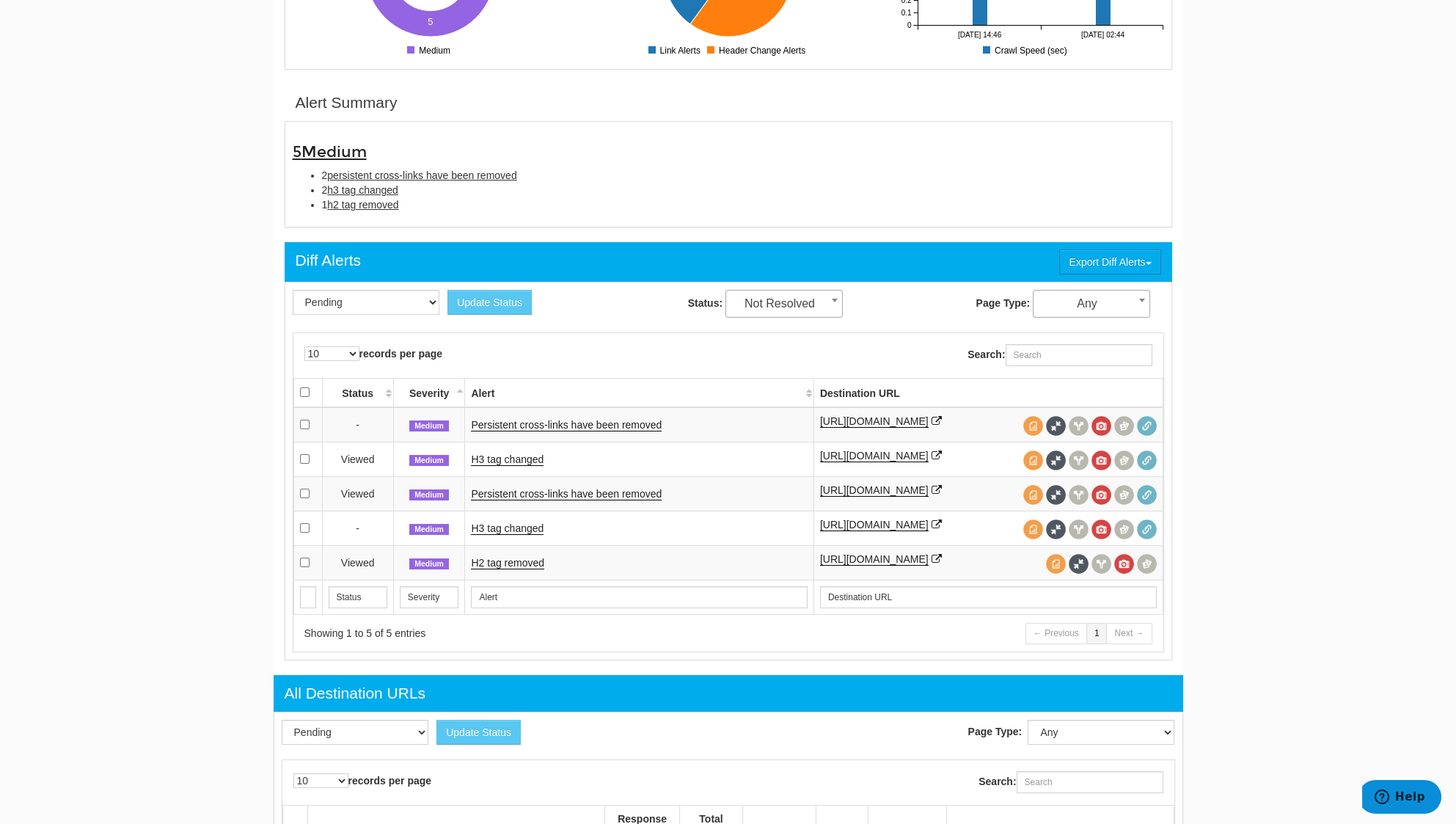
click at [540, 502] on td "Persistent cross-links have been removed" at bounding box center [639, 493] width 348 height 34
click at [540, 494] on link "Persistent cross-links have been removed" at bounding box center [566, 494] width 191 height 13
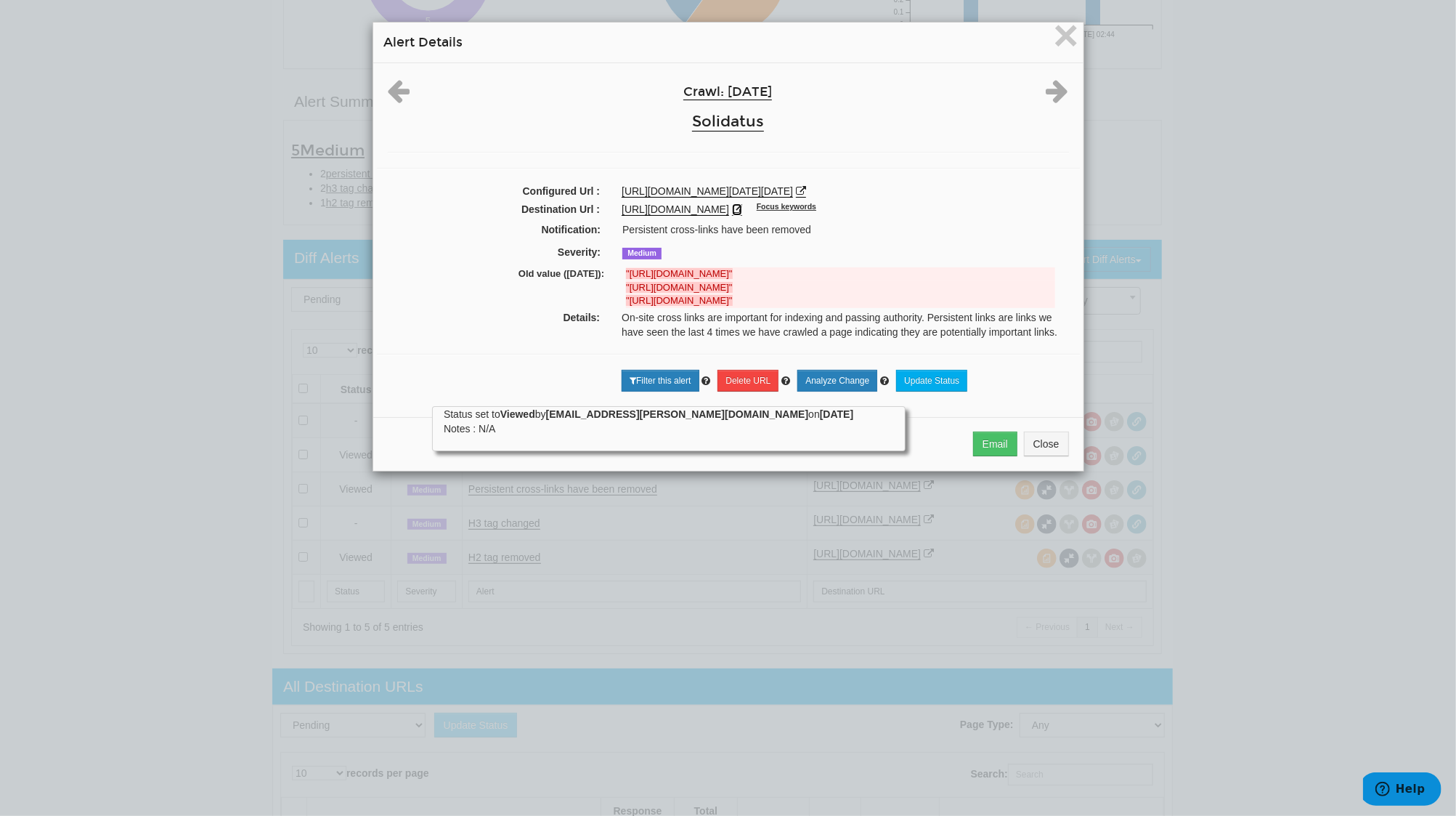
click at [742, 205] on icon at bounding box center [737, 209] width 10 height 10
click at [1057, 29] on span "×" at bounding box center [1065, 35] width 25 height 48
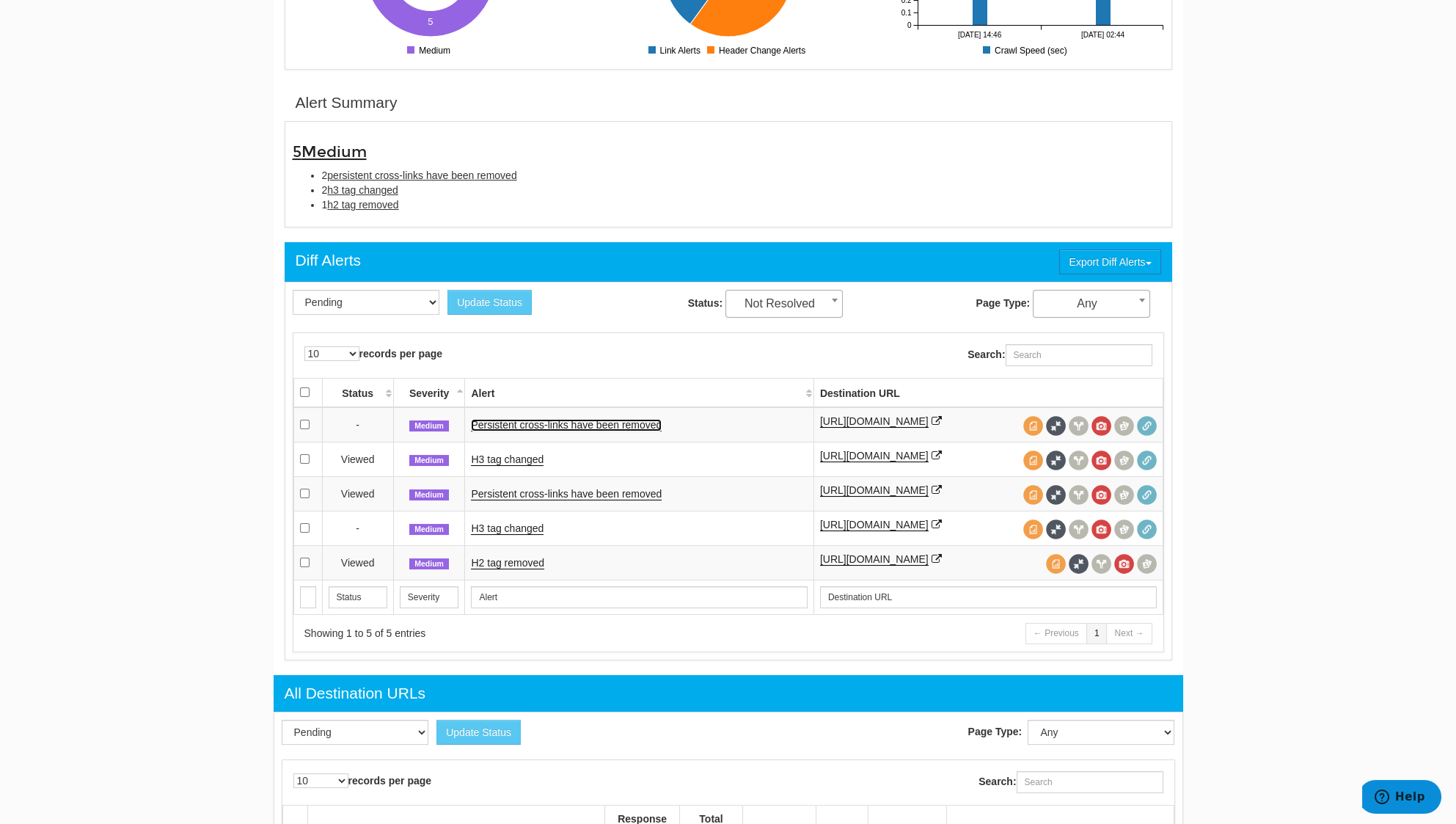
click at [543, 428] on link "Persistent cross-links have been removed" at bounding box center [566, 425] width 191 height 13
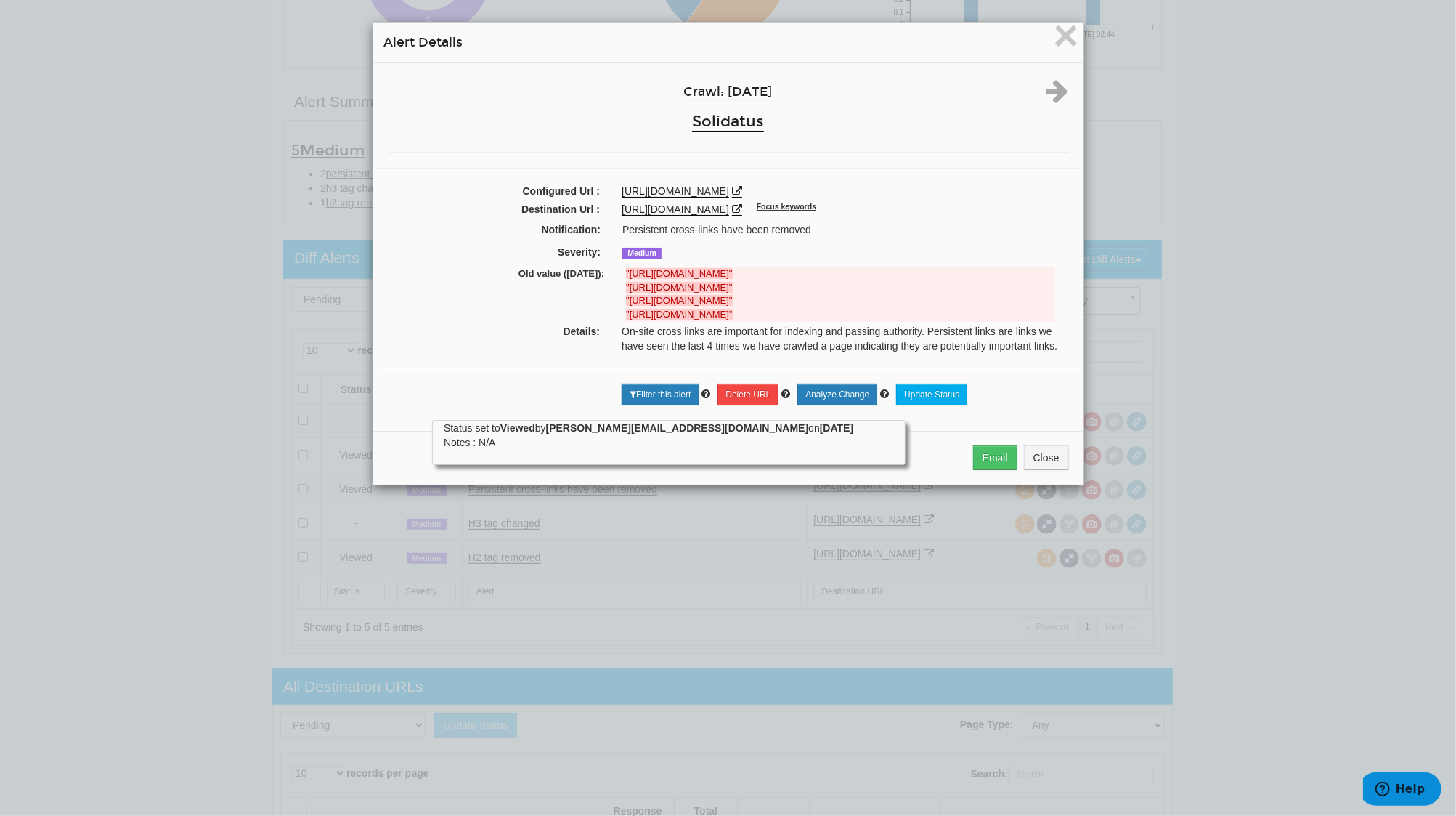
drag, startPoint x: 623, startPoint y: 270, endPoint x: 997, endPoint y: 276, distance: 374.0
click at [732, 276] on strong ""[URL][DOMAIN_NAME]"" at bounding box center [679, 274] width 106 height 11
copy strong "[URL][DOMAIN_NAME]"
click at [742, 206] on icon at bounding box center [737, 209] width 10 height 10
click at [1053, 35] on span "×" at bounding box center [1065, 35] width 25 height 48
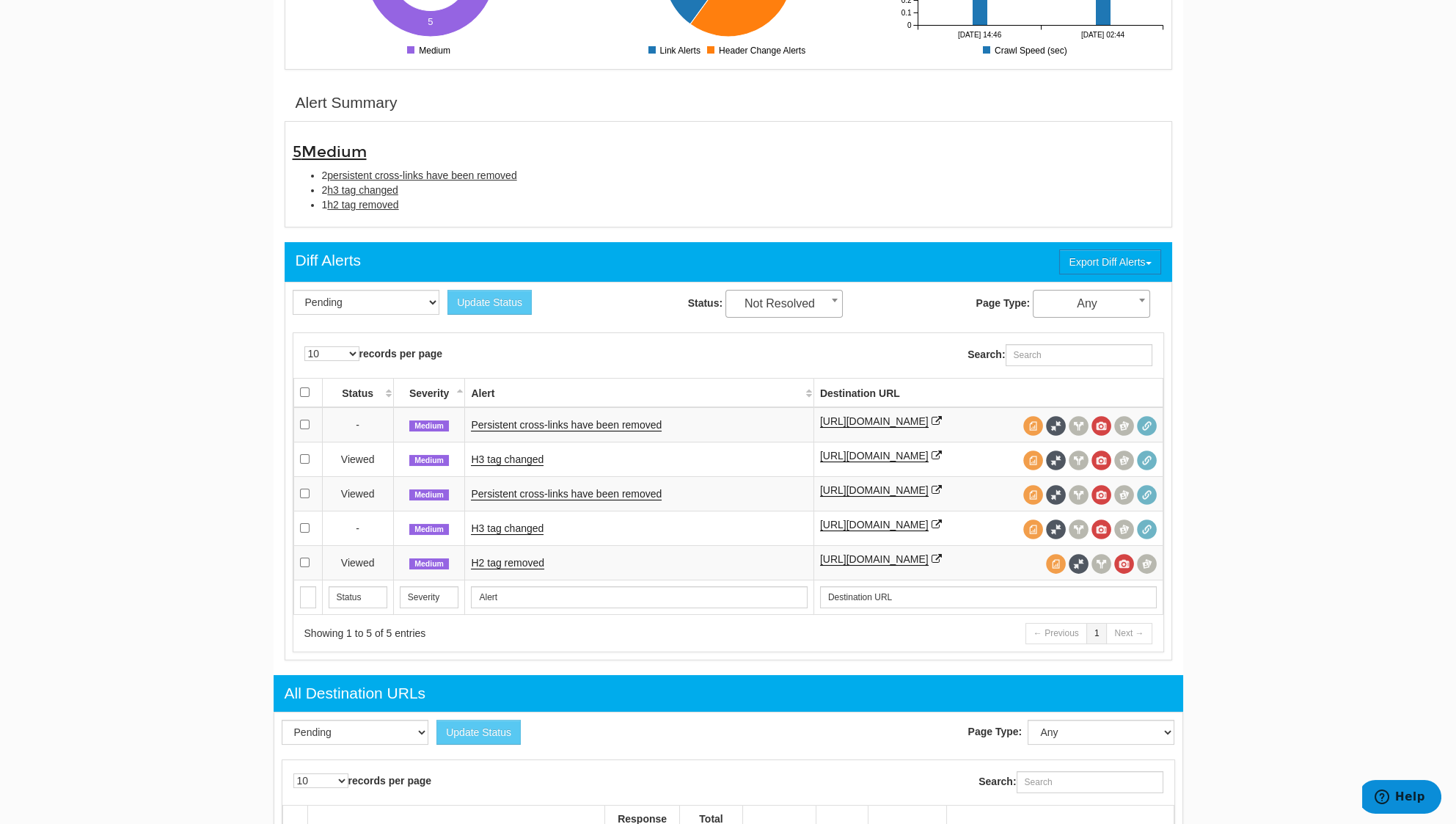
click at [496, 529] on td "H3 tag changed" at bounding box center [639, 528] width 348 height 34
click at [497, 533] on link "H3 tag changed" at bounding box center [507, 529] width 73 height 13
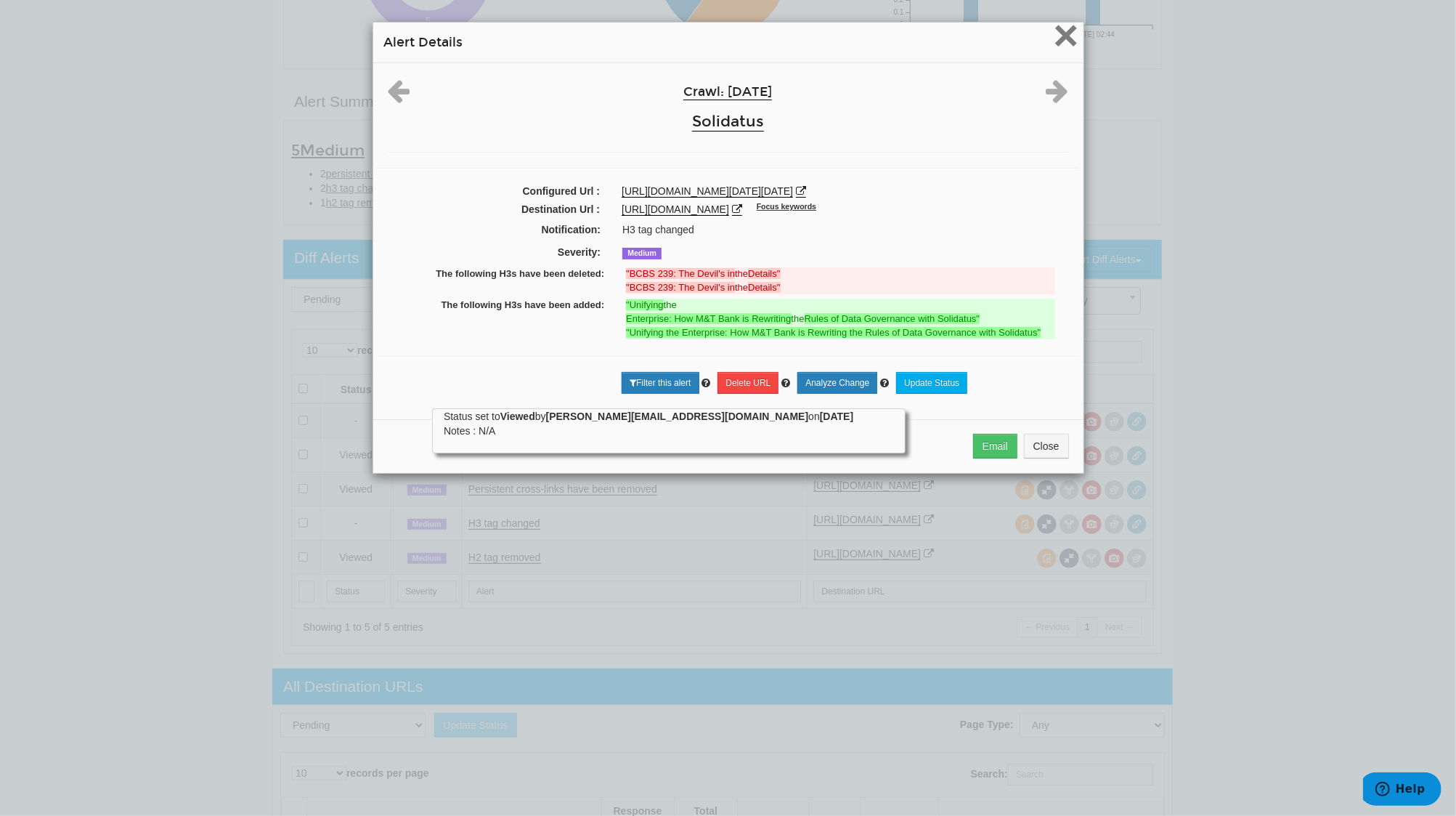
click at [1055, 32] on span "×" at bounding box center [1065, 35] width 25 height 48
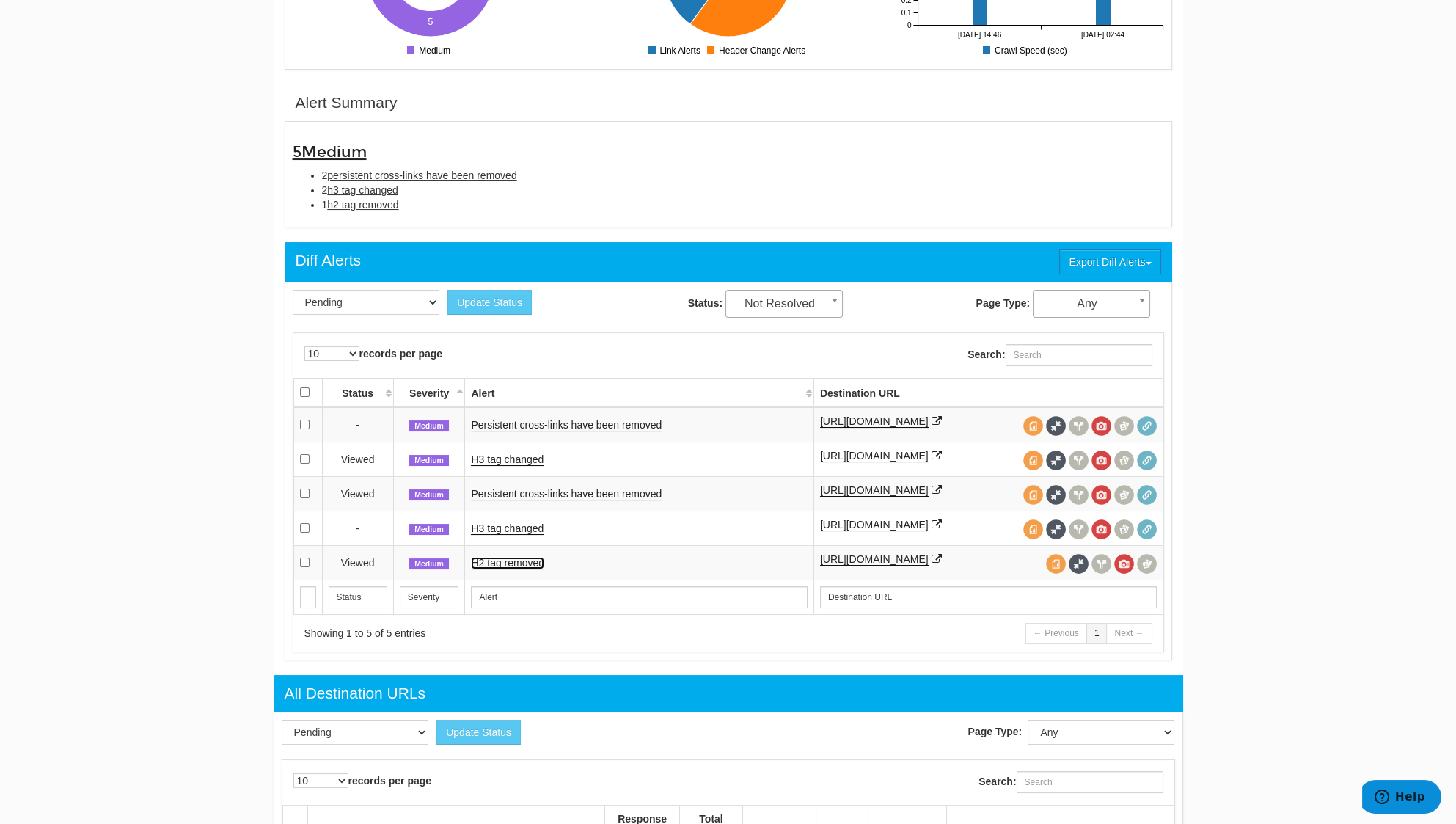
click at [520, 569] on link "H2 tag removed" at bounding box center [507, 563] width 74 height 13
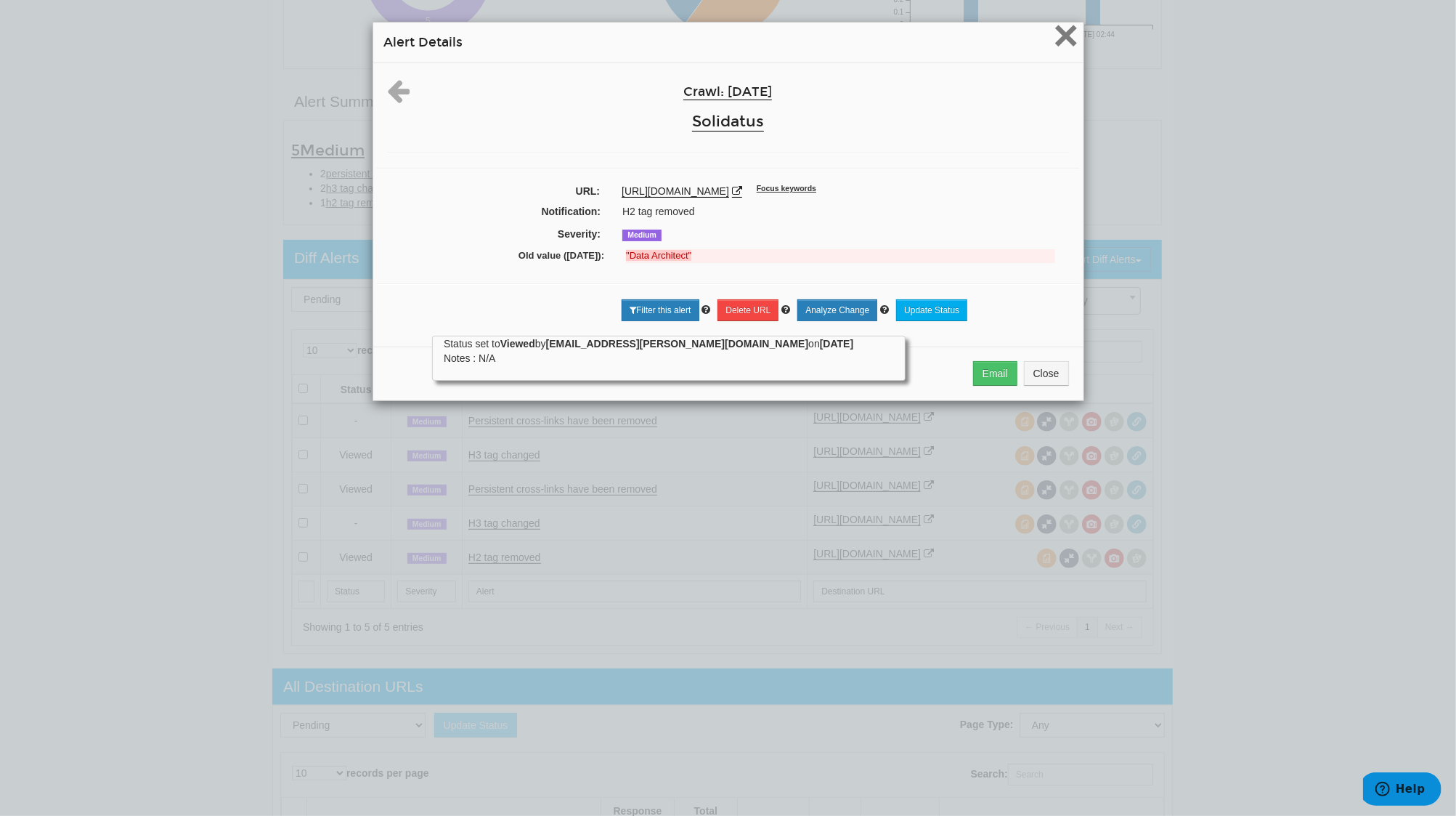
click at [1061, 32] on span "×" at bounding box center [1065, 35] width 25 height 48
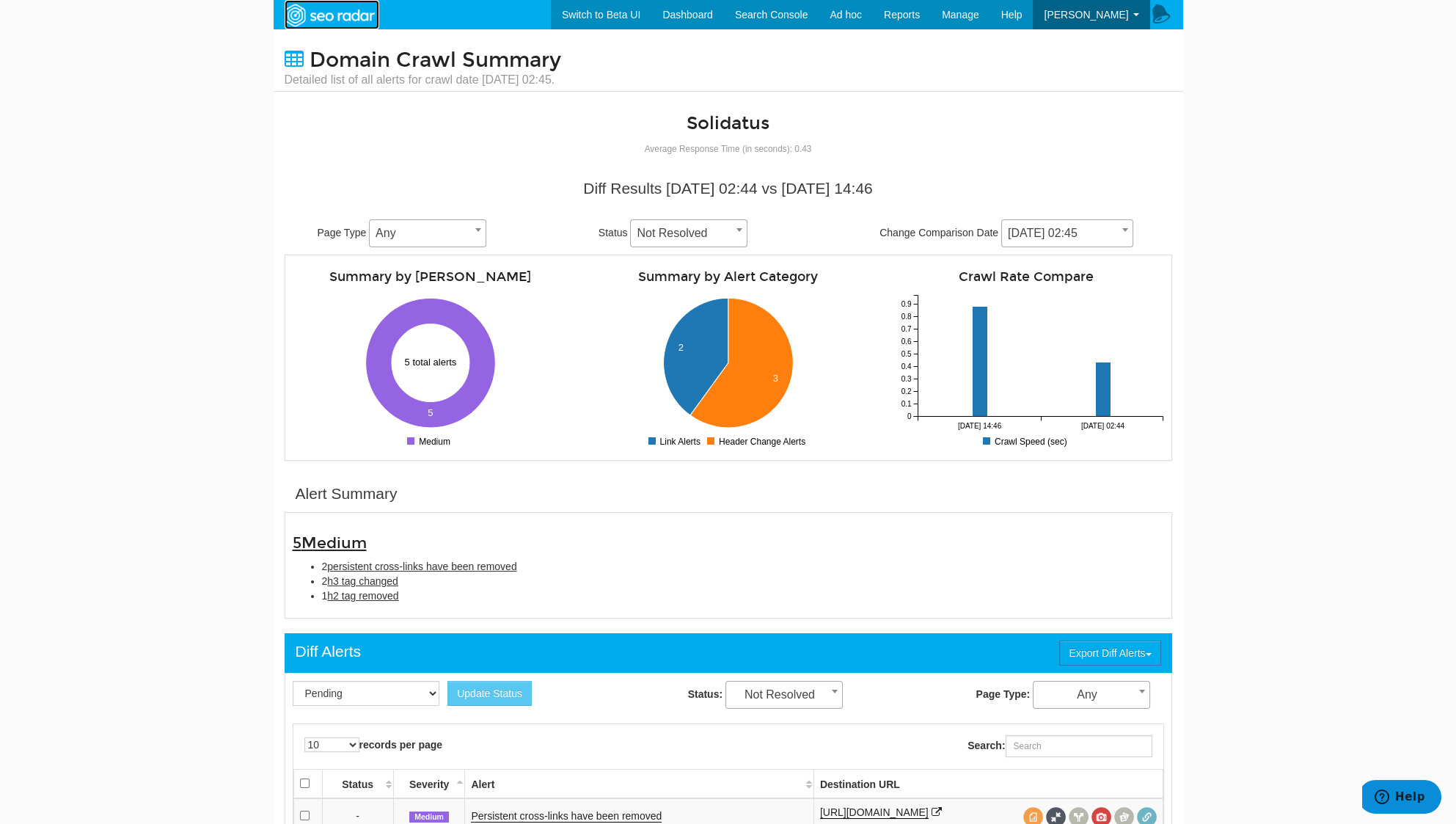
click at [326, 14] on img at bounding box center [329, 15] width 101 height 26
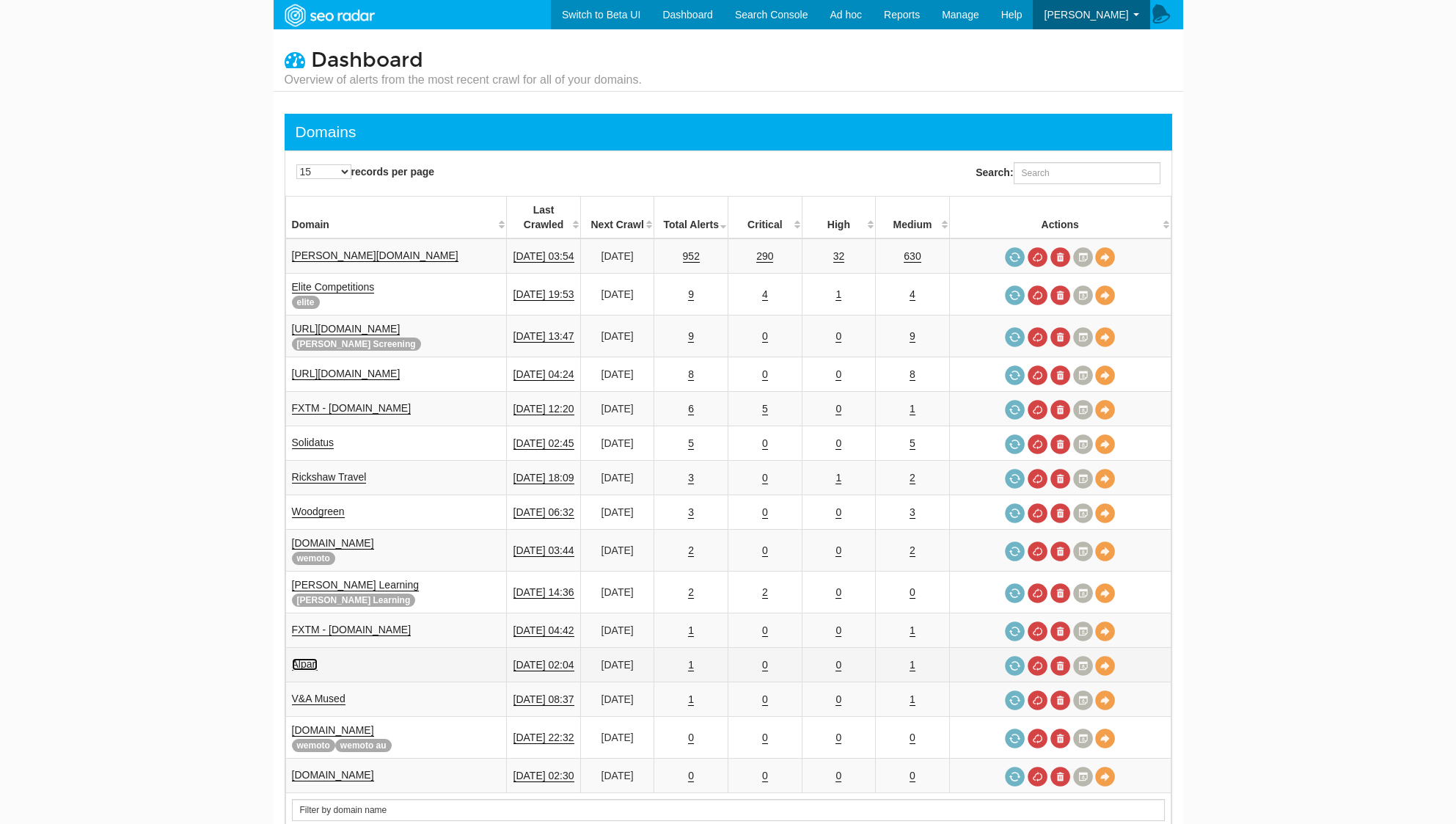
scroll to position [58, 0]
click at [307, 658] on link "Alpari" at bounding box center [305, 665] width 26 height 13
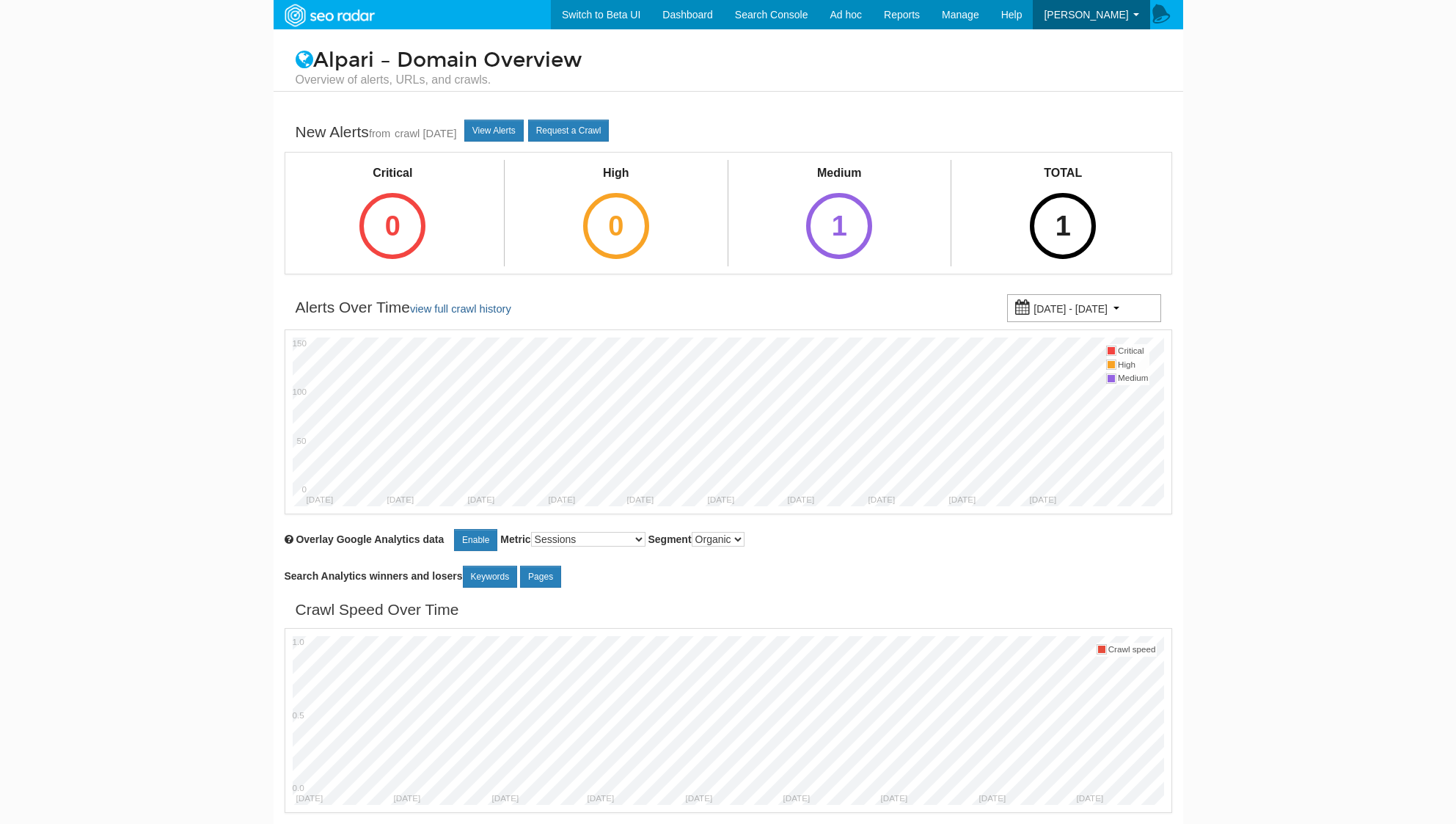
select select "1000"
click at [819, 191] on div "Medium 1" at bounding box center [839, 211] width 102 height 102
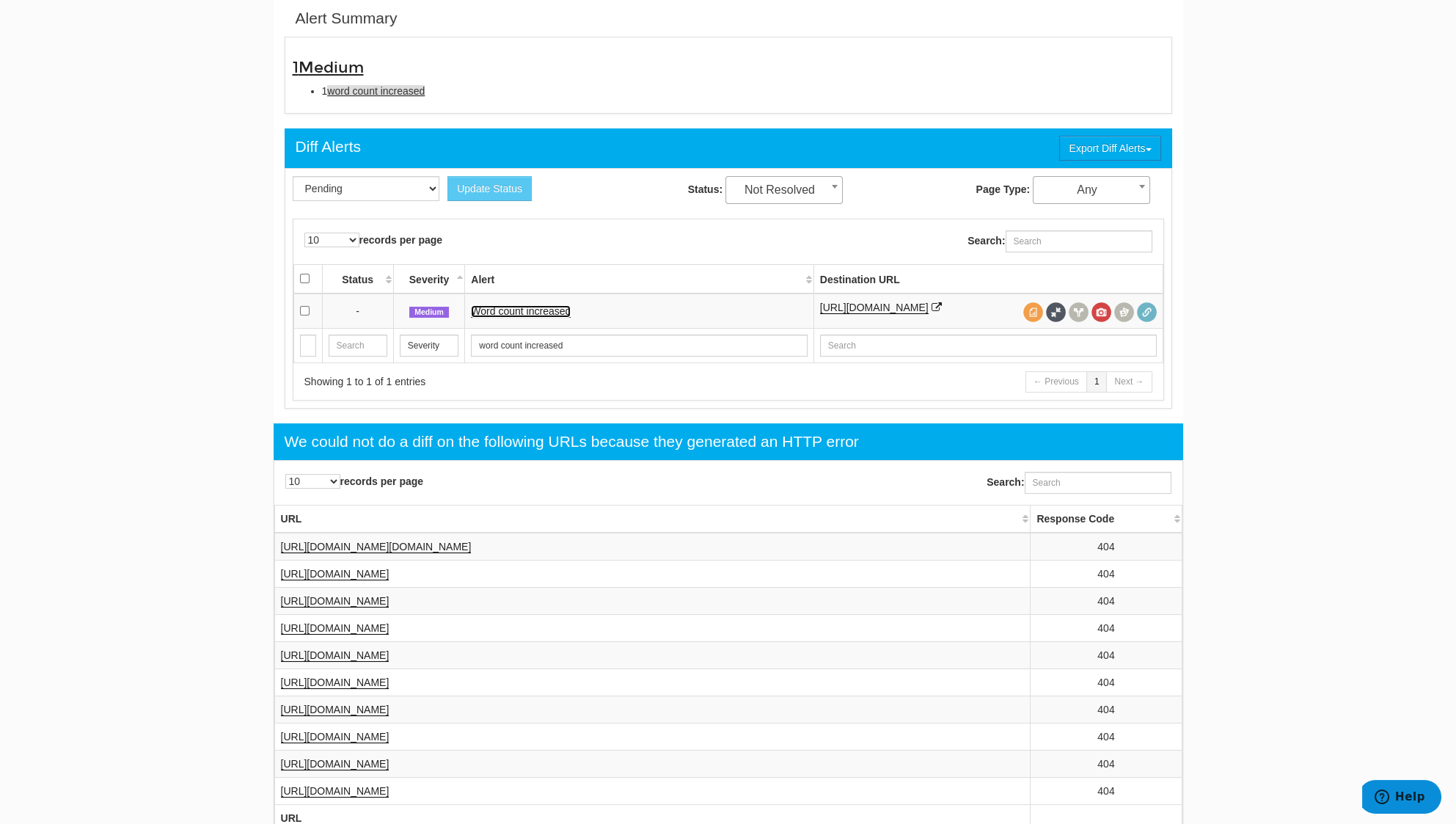
click at [516, 306] on link "Word count increased" at bounding box center [520, 312] width 100 height 13
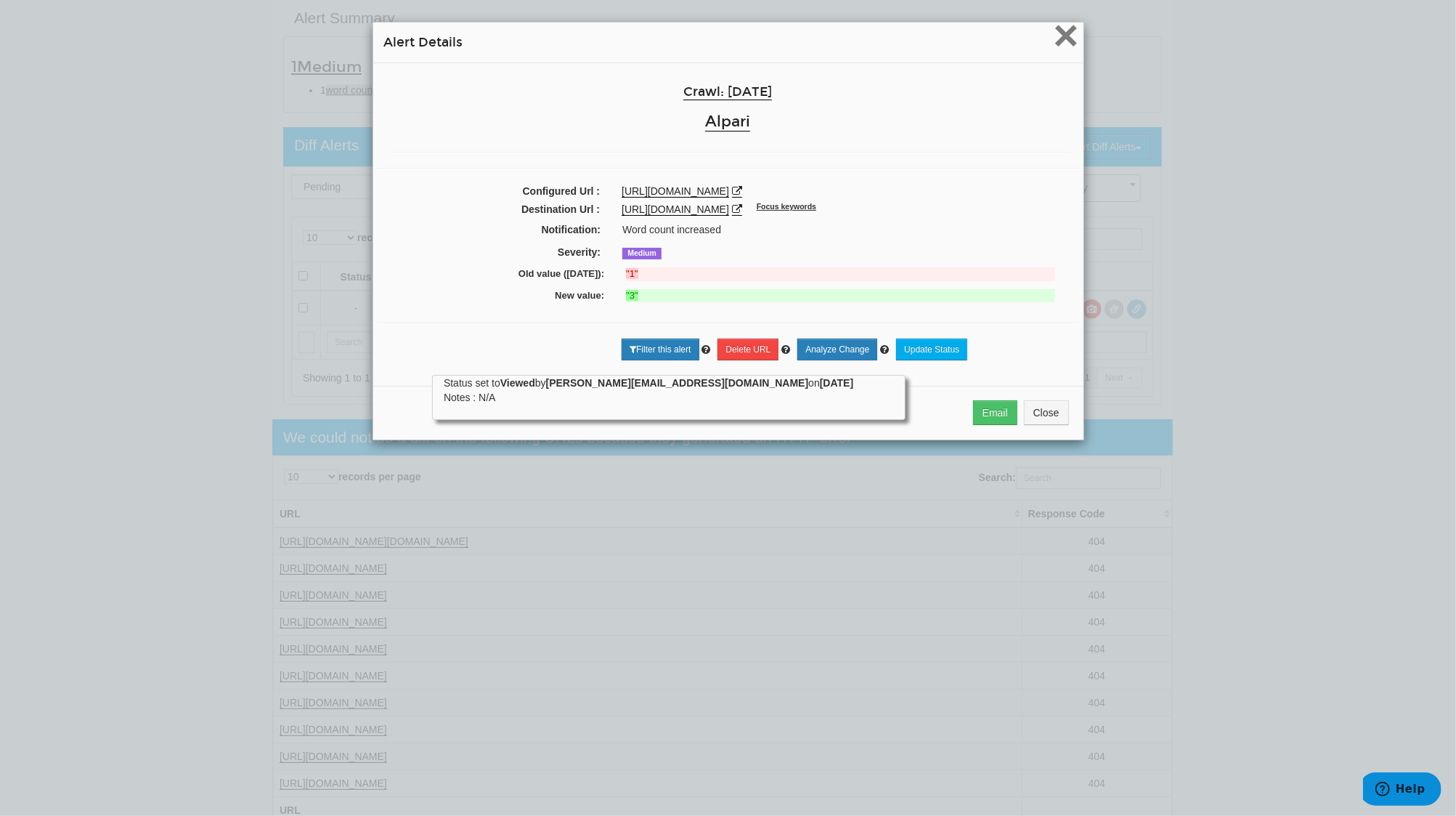
click at [1060, 36] on span "×" at bounding box center [1065, 35] width 25 height 48
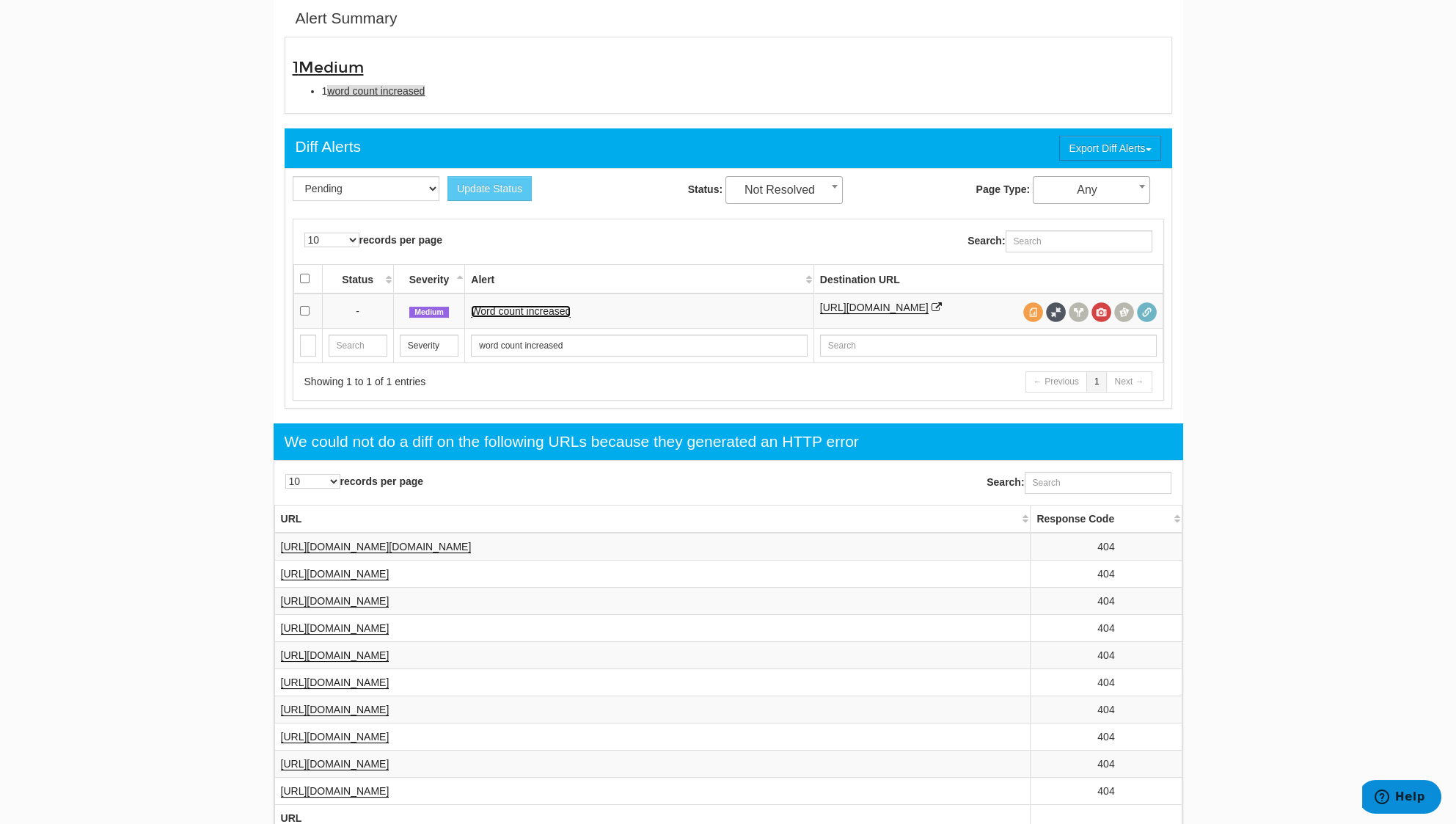
click at [543, 305] on link "Word count increased" at bounding box center [520, 312] width 100 height 13
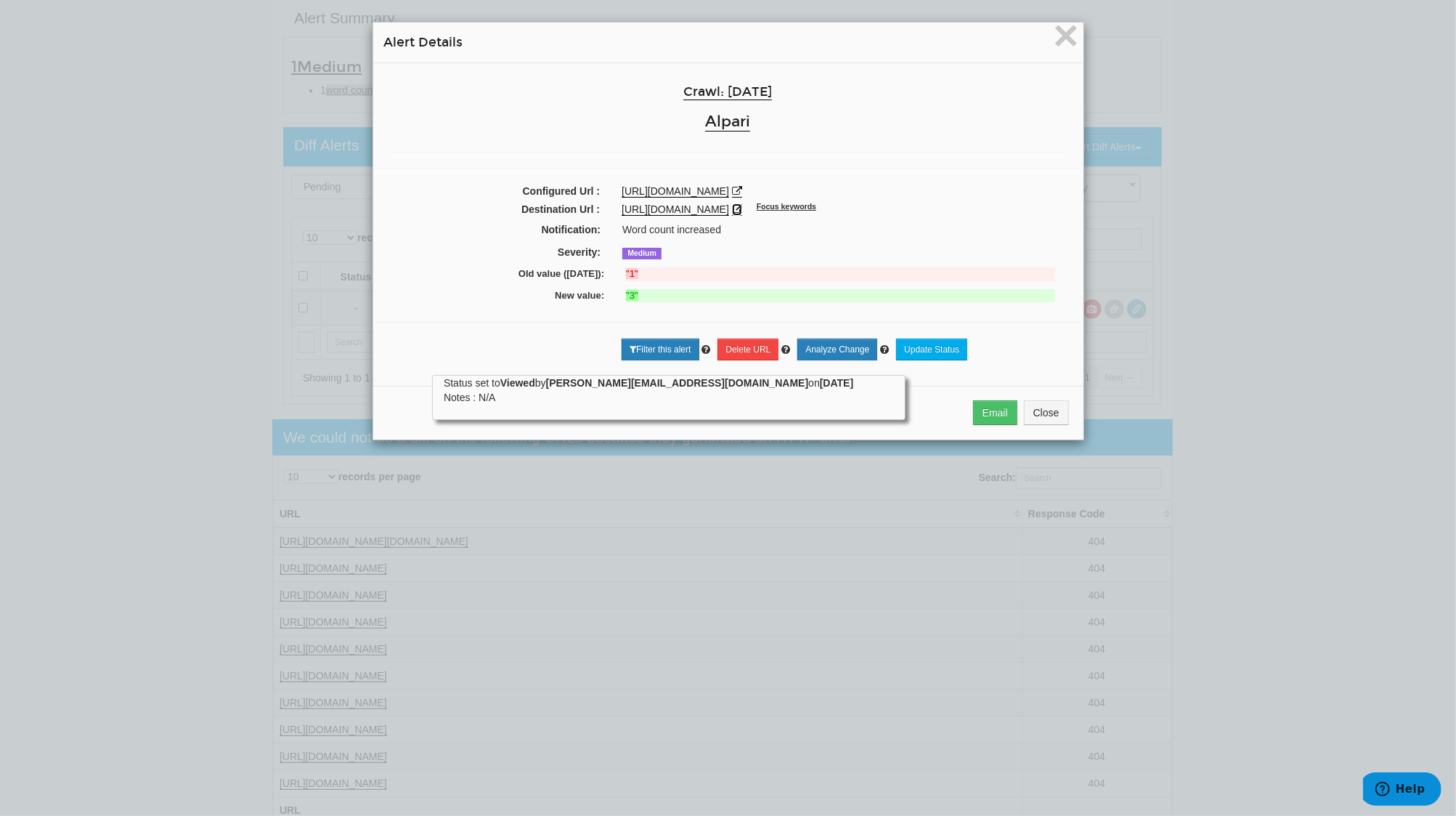
click at [742, 208] on icon at bounding box center [737, 209] width 10 height 10
